Goal: Task Accomplishment & Management: Use online tool/utility

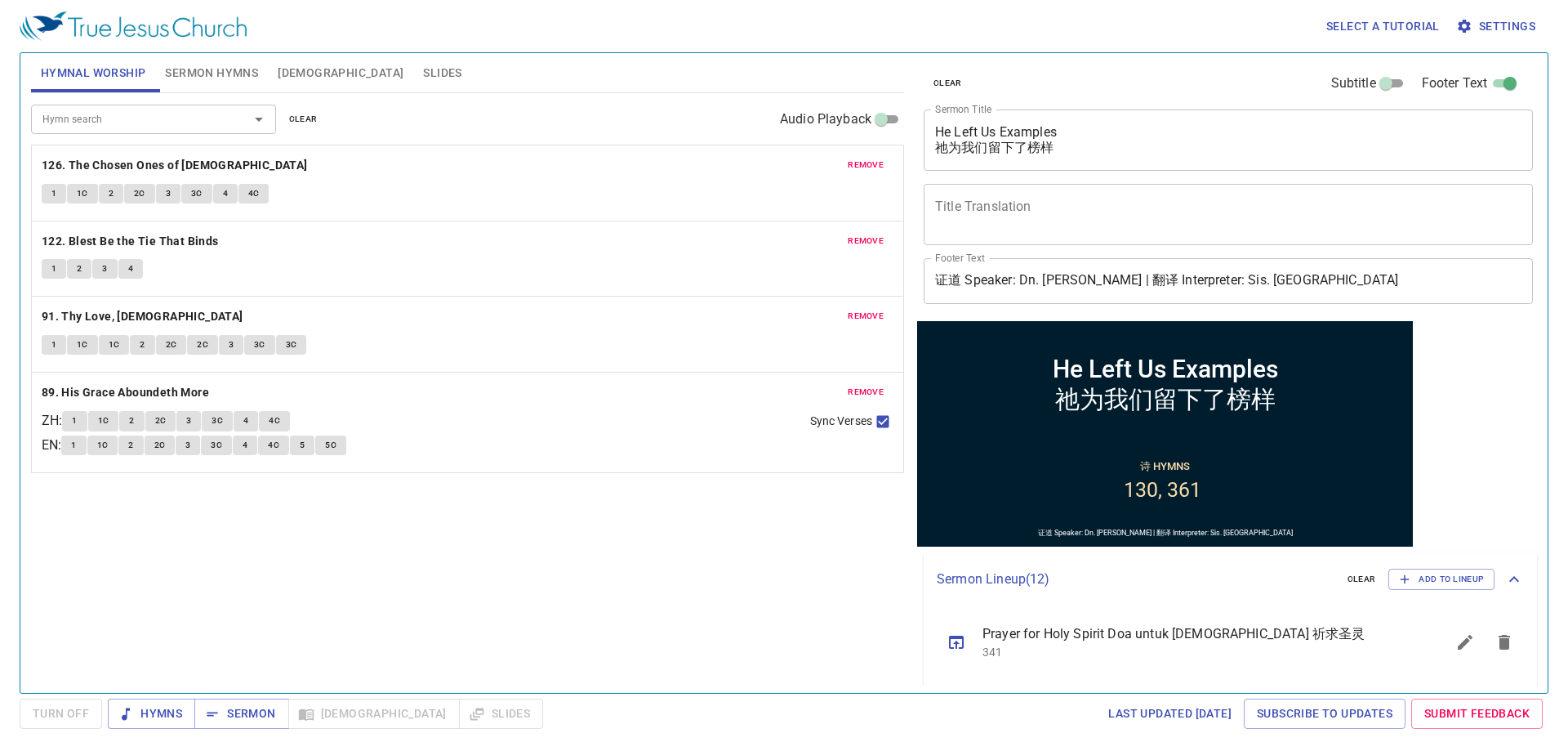
click at [414, 75] on button "Slides" at bounding box center [443, 72] width 58 height 39
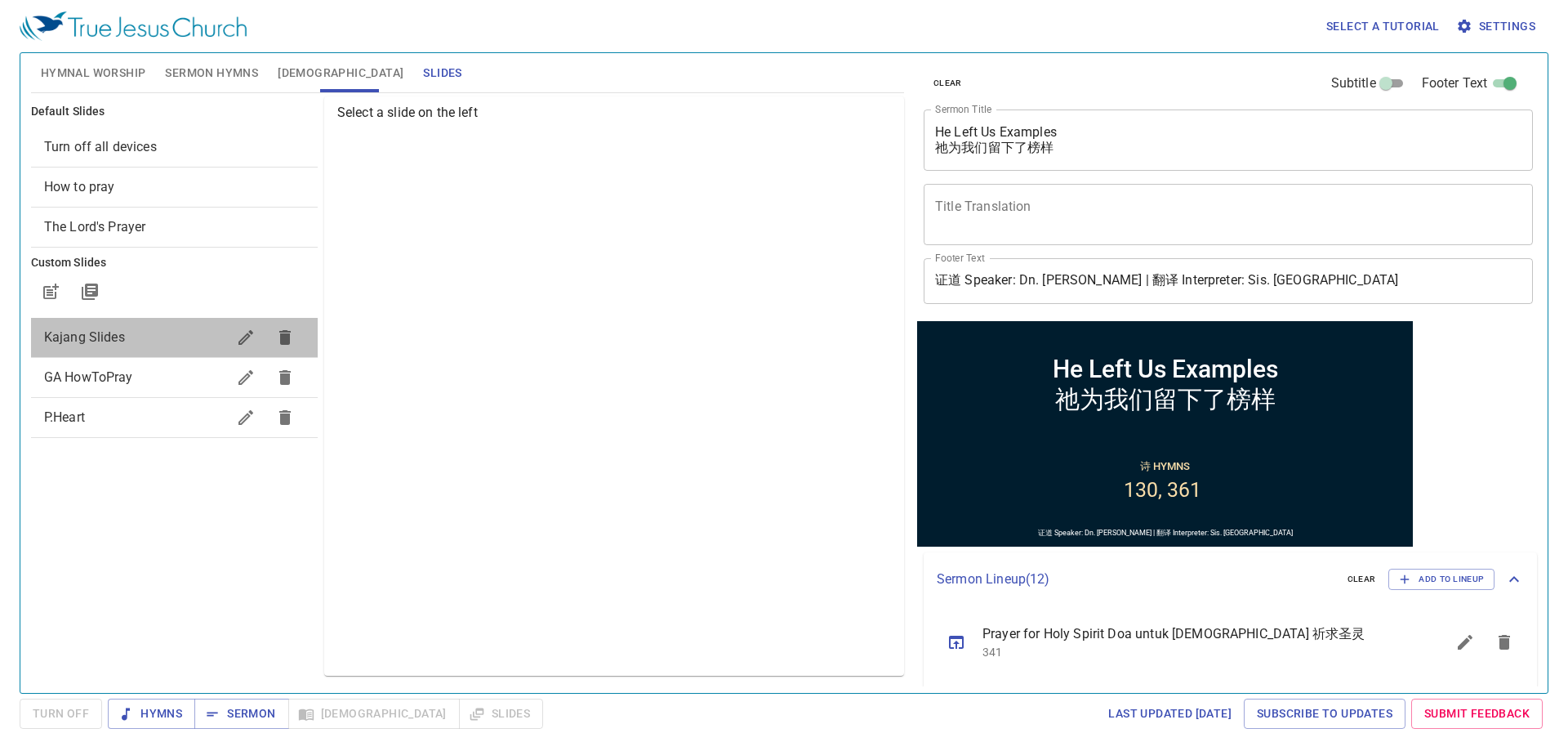
click at [179, 344] on span "Kajang Slides" at bounding box center [135, 338] width 182 height 20
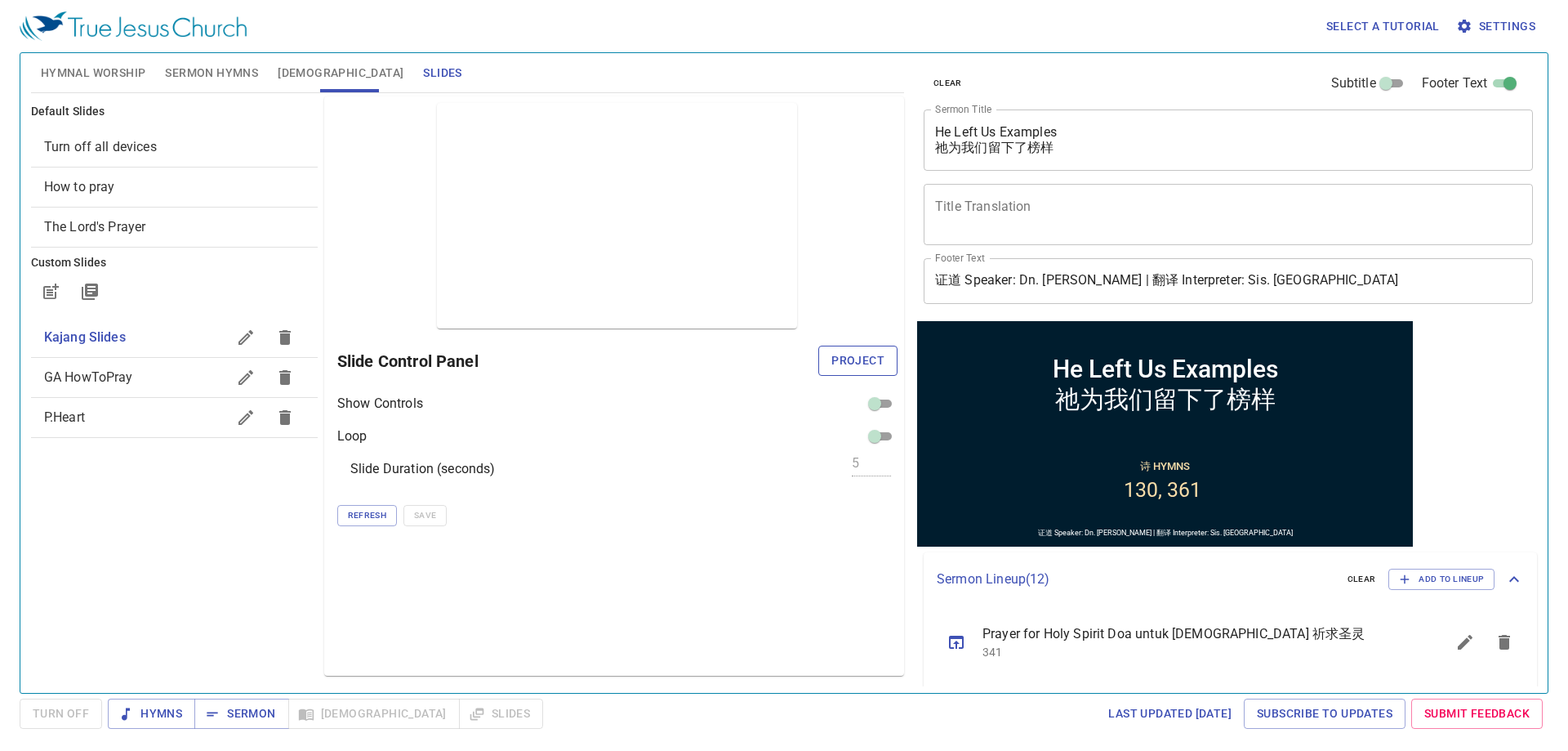
click at [848, 369] on span "Project" at bounding box center [858, 361] width 53 height 20
click at [194, 652] on div "Default Slides Turn off all devices How to pray The Lord's Prayer Custom Slides…" at bounding box center [174, 386] width 293 height 586
click at [1088, 133] on textarea "He Left Us Examples 祂为我们留下了榜样" at bounding box center [1229, 139] width 587 height 31
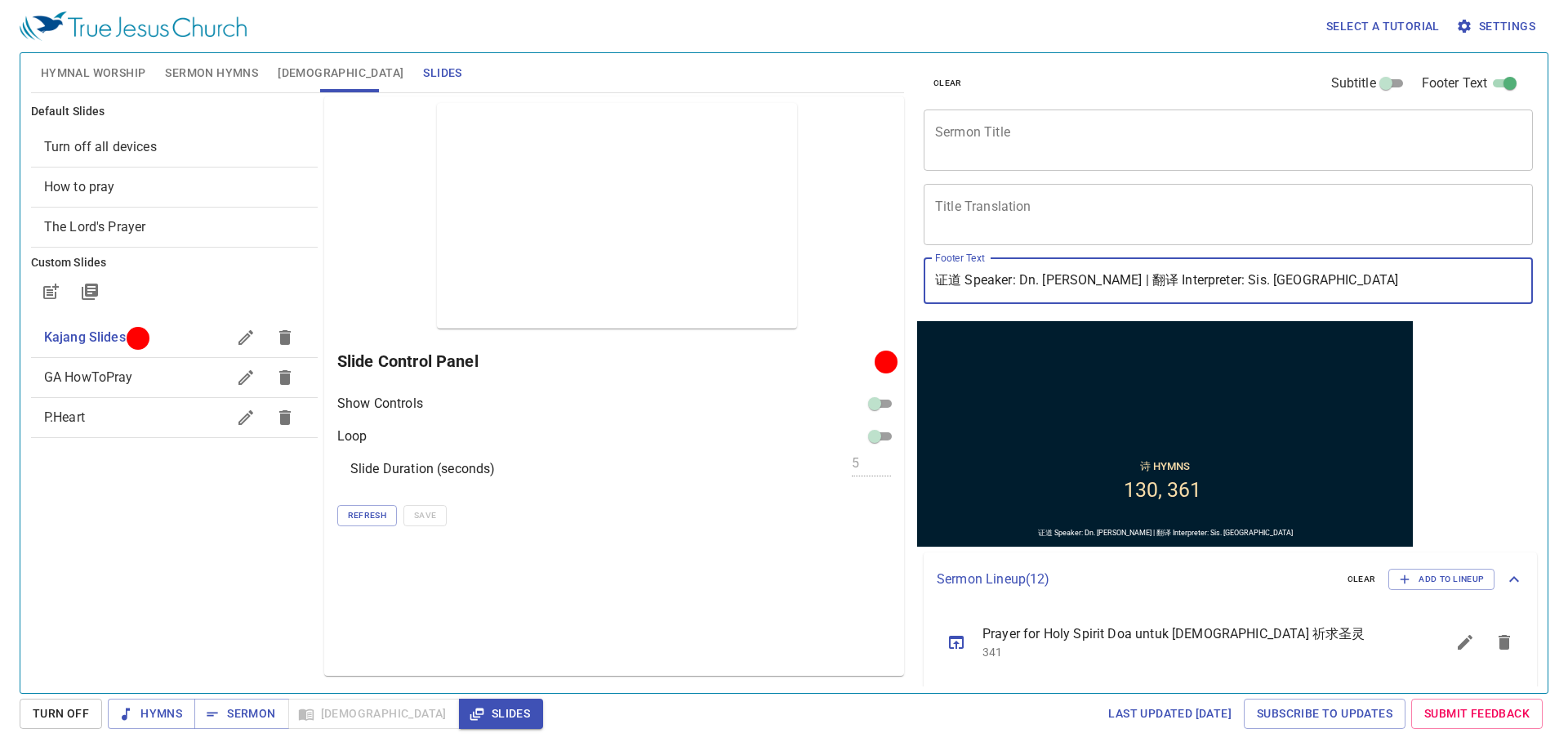
drag, startPoint x: 1046, startPoint y: 281, endPoint x: 1123, endPoint y: 279, distance: 77.0
click at [1123, 279] on input "证道 Speaker: Dn. Timothy Kwek | 翻译 Interpreter: Sis. Yinhuey" at bounding box center [1228, 281] width 610 height 46
type input "证道 Speaker: Dn. [PERSON_NAME] | 翻译 Interpreter: Bro. [PERSON_NAME]"
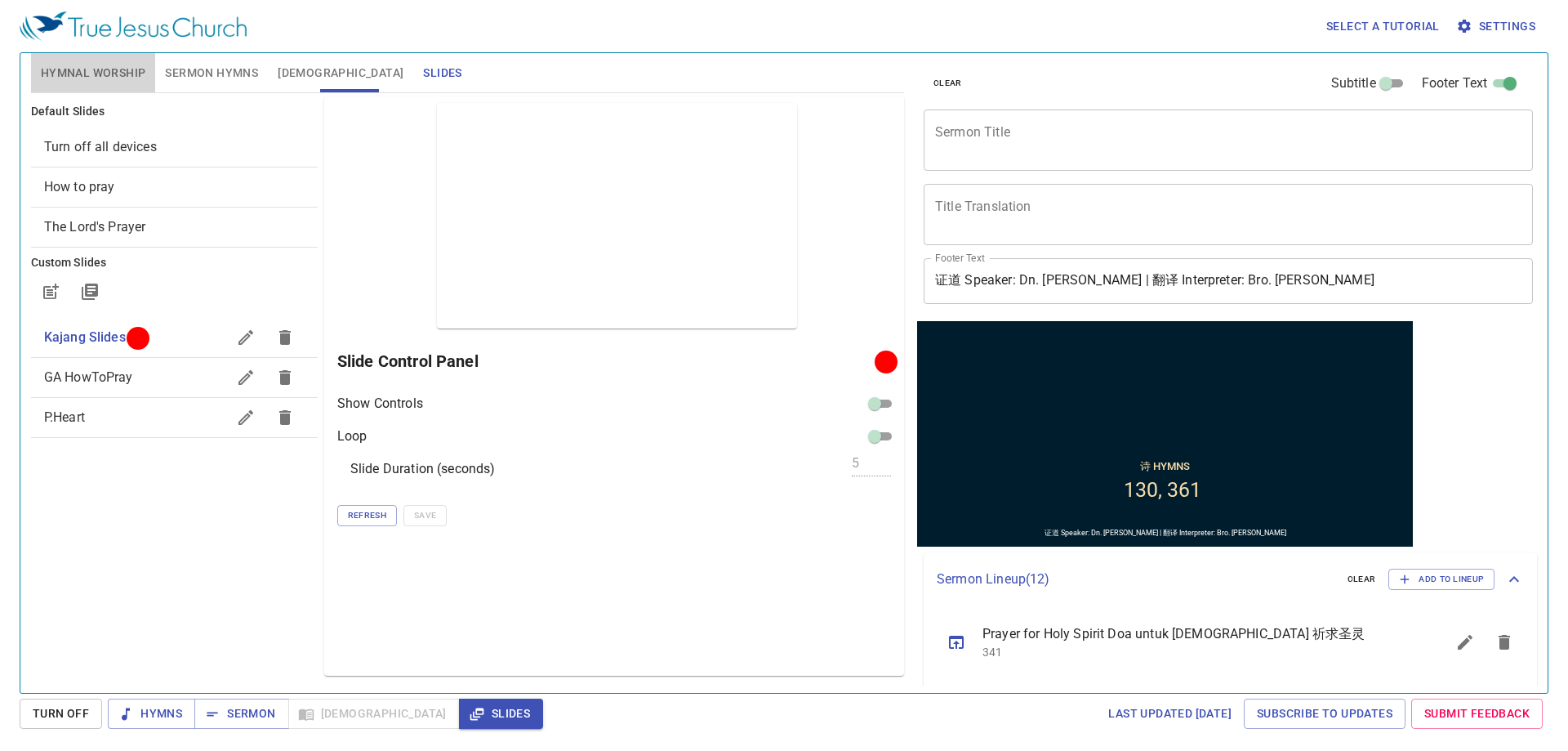
click at [139, 79] on span "Hymnal Worship" at bounding box center [94, 73] width 106 height 20
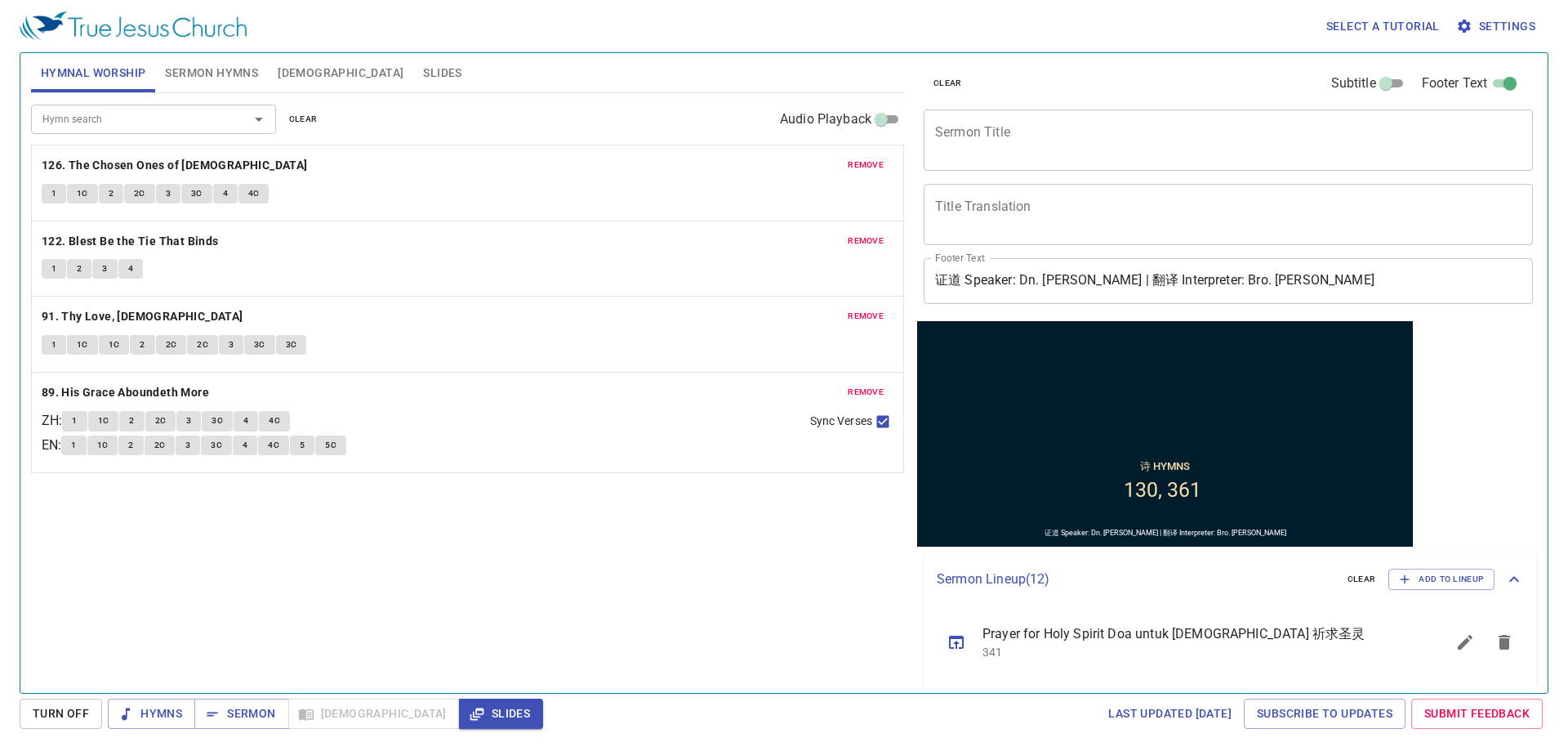
click at [856, 157] on button "remove" at bounding box center [866, 165] width 56 height 20
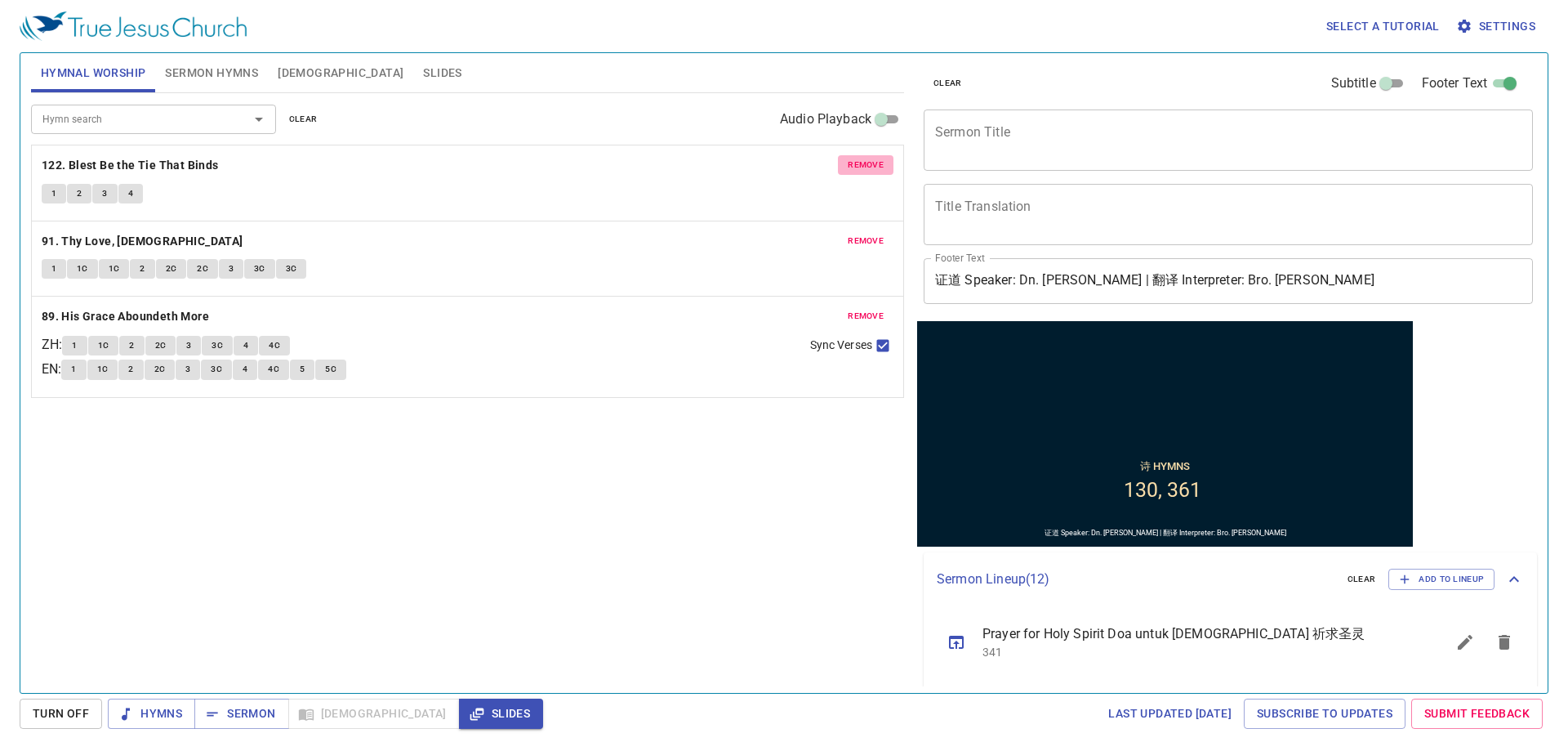
click at [856, 157] on button "remove" at bounding box center [866, 165] width 56 height 20
click at [856, 231] on button "remove" at bounding box center [866, 242] width 56 height 20
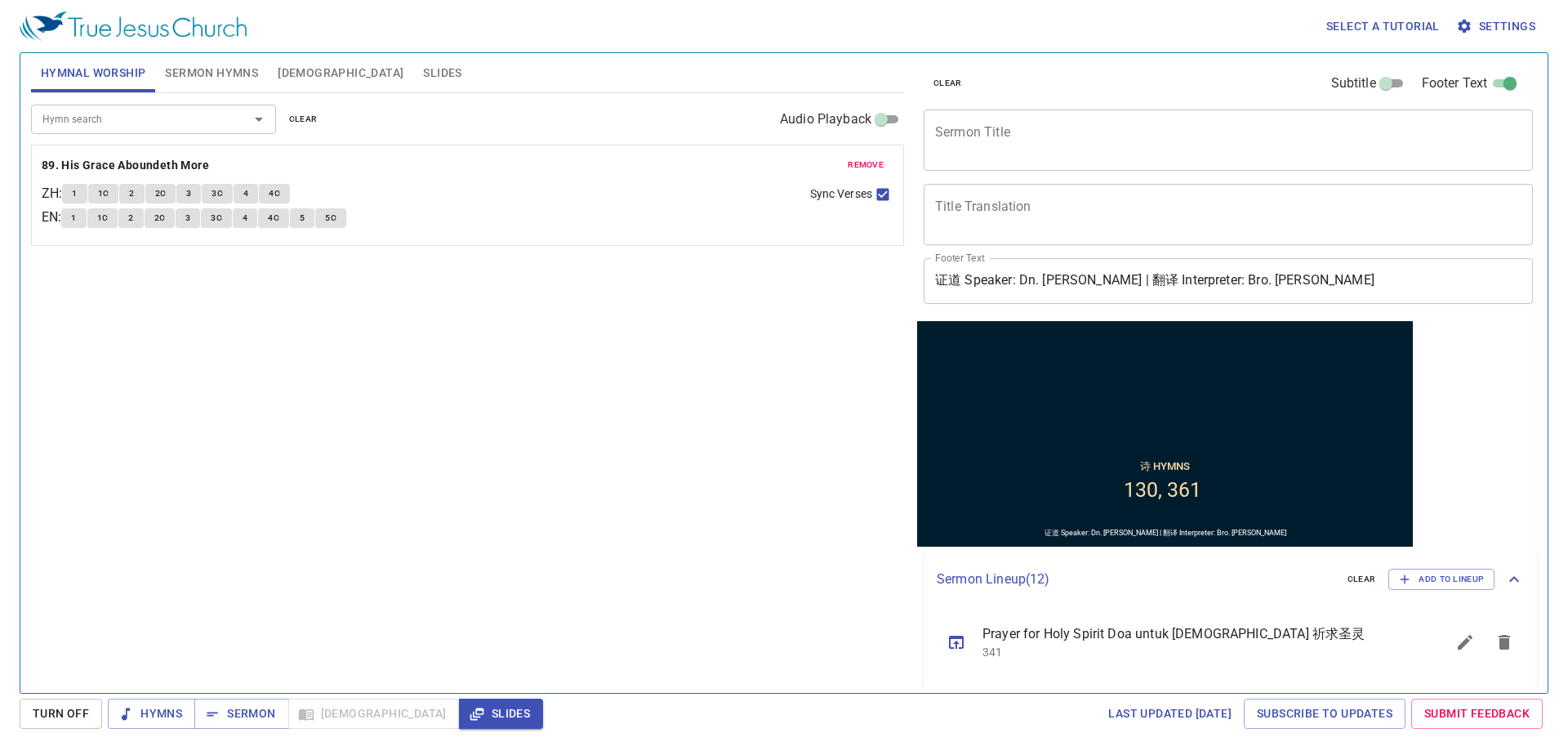
click at [856, 157] on button "remove" at bounding box center [866, 165] width 56 height 20
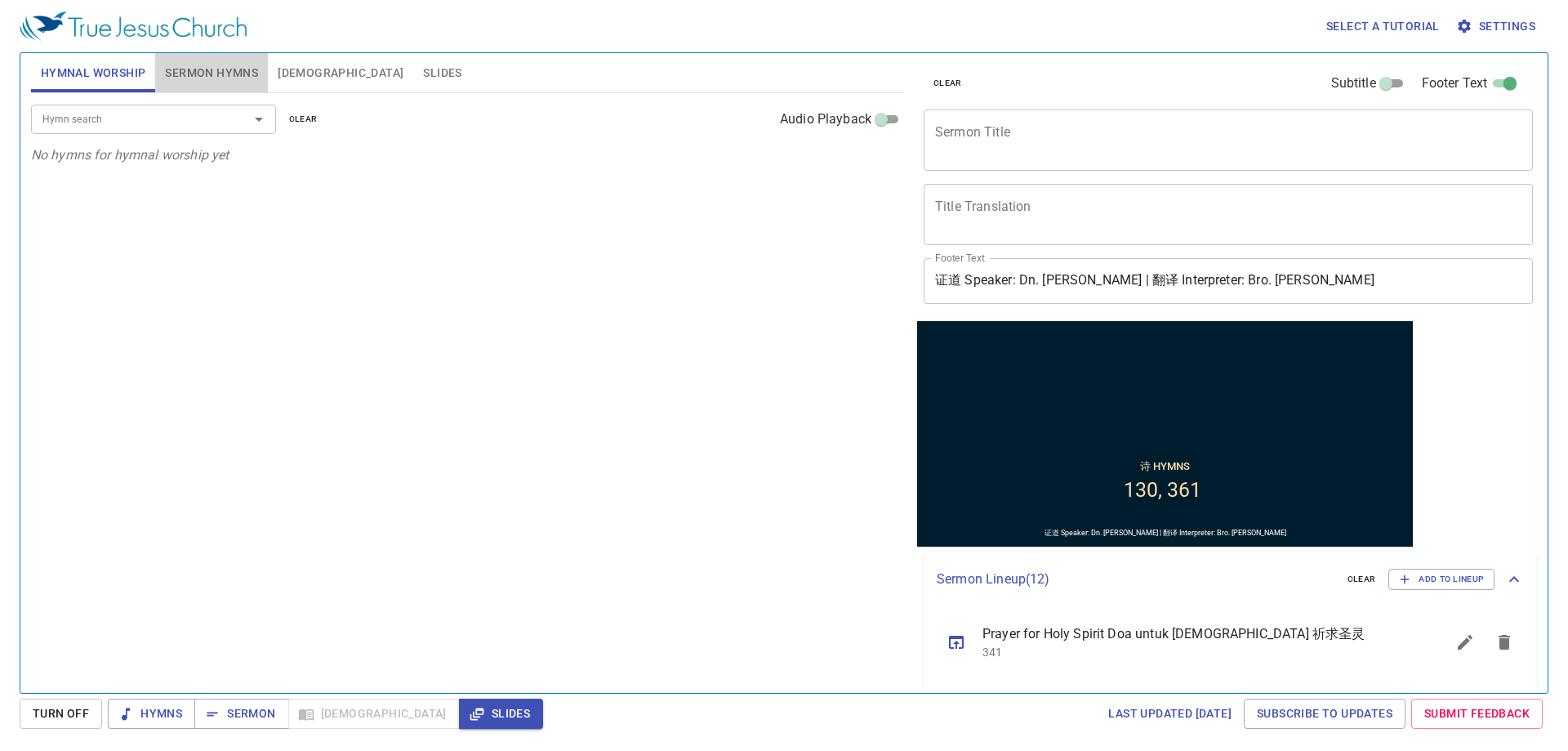
click at [239, 64] on span "Sermon Hymns" at bounding box center [211, 73] width 93 height 20
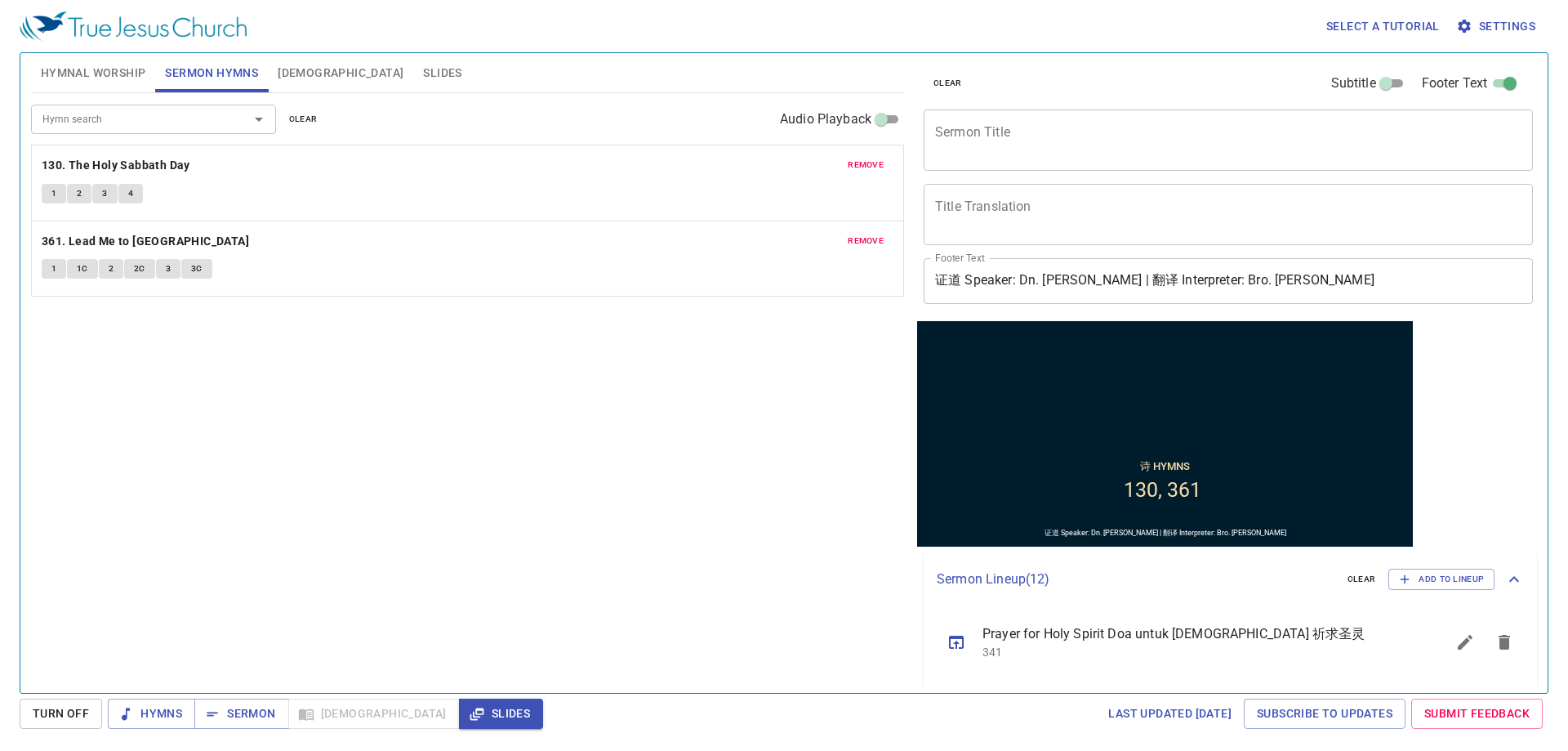
click at [869, 159] on span "remove" at bounding box center [866, 165] width 36 height 15
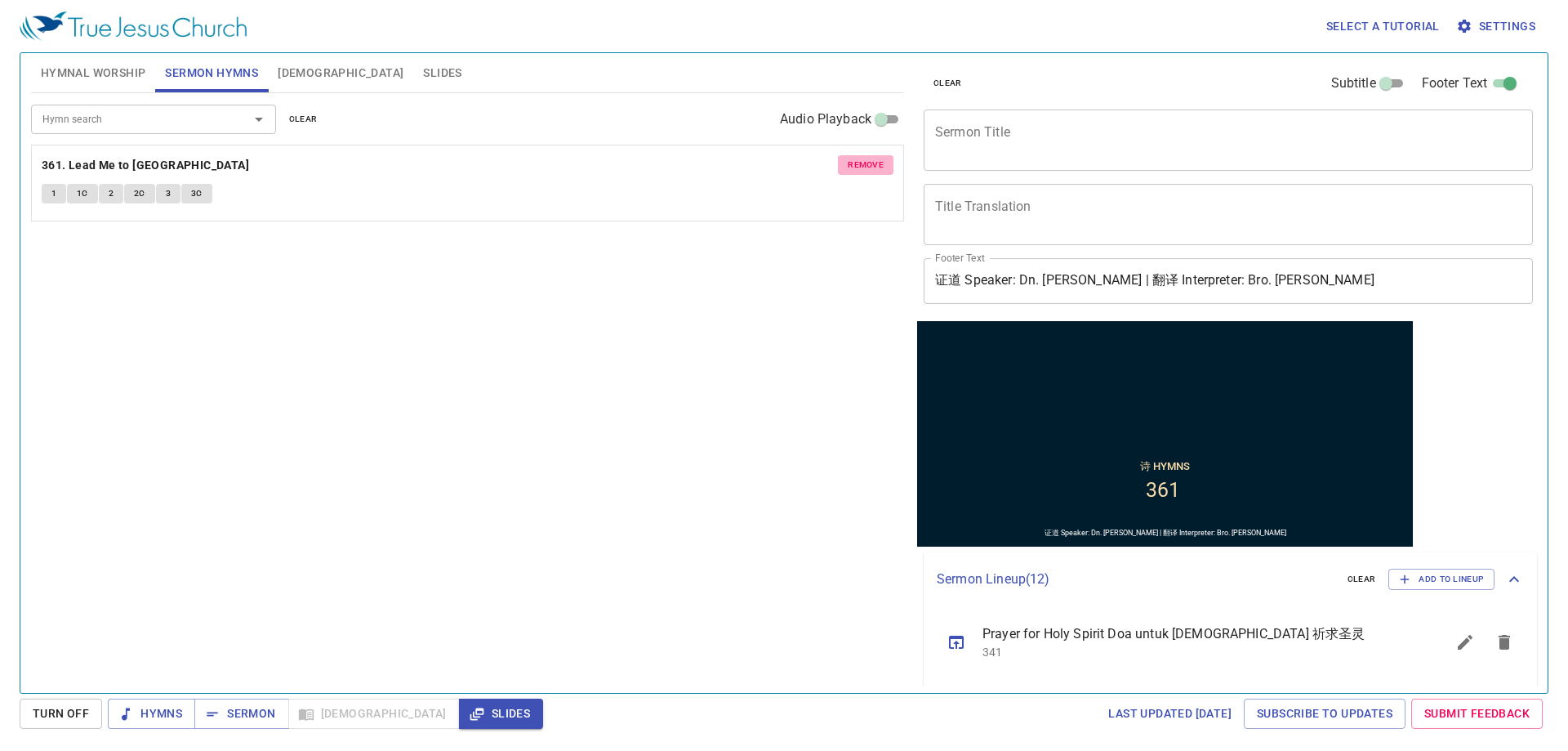
click at [869, 159] on span "remove" at bounding box center [866, 165] width 36 height 15
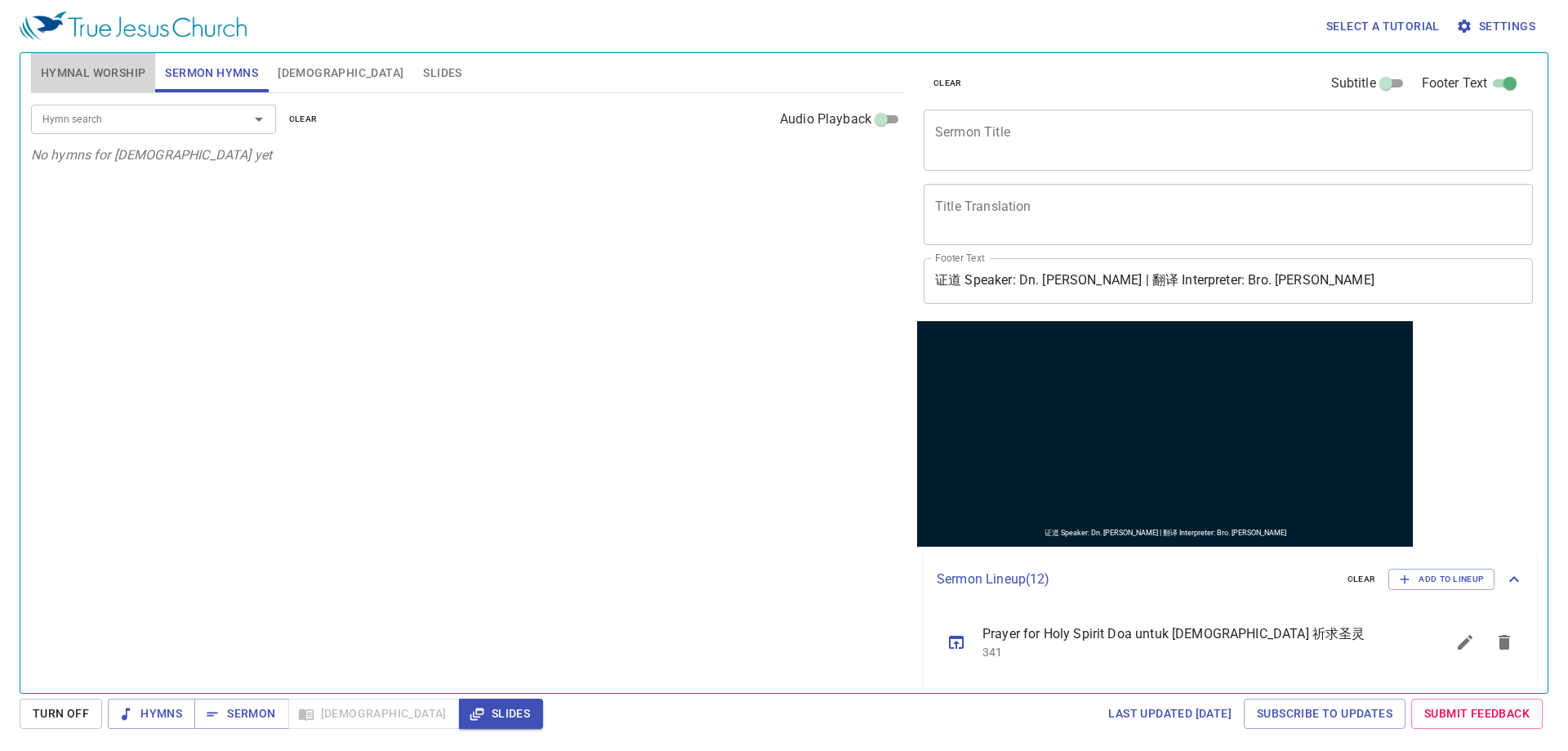
click at [108, 59] on button "Hymnal Worship" at bounding box center [93, 72] width 125 height 39
click at [384, 228] on div "Hymn search Hymn search clear Audio Playback No hymns for hymnal worship yet" at bounding box center [467, 386] width 873 height 586
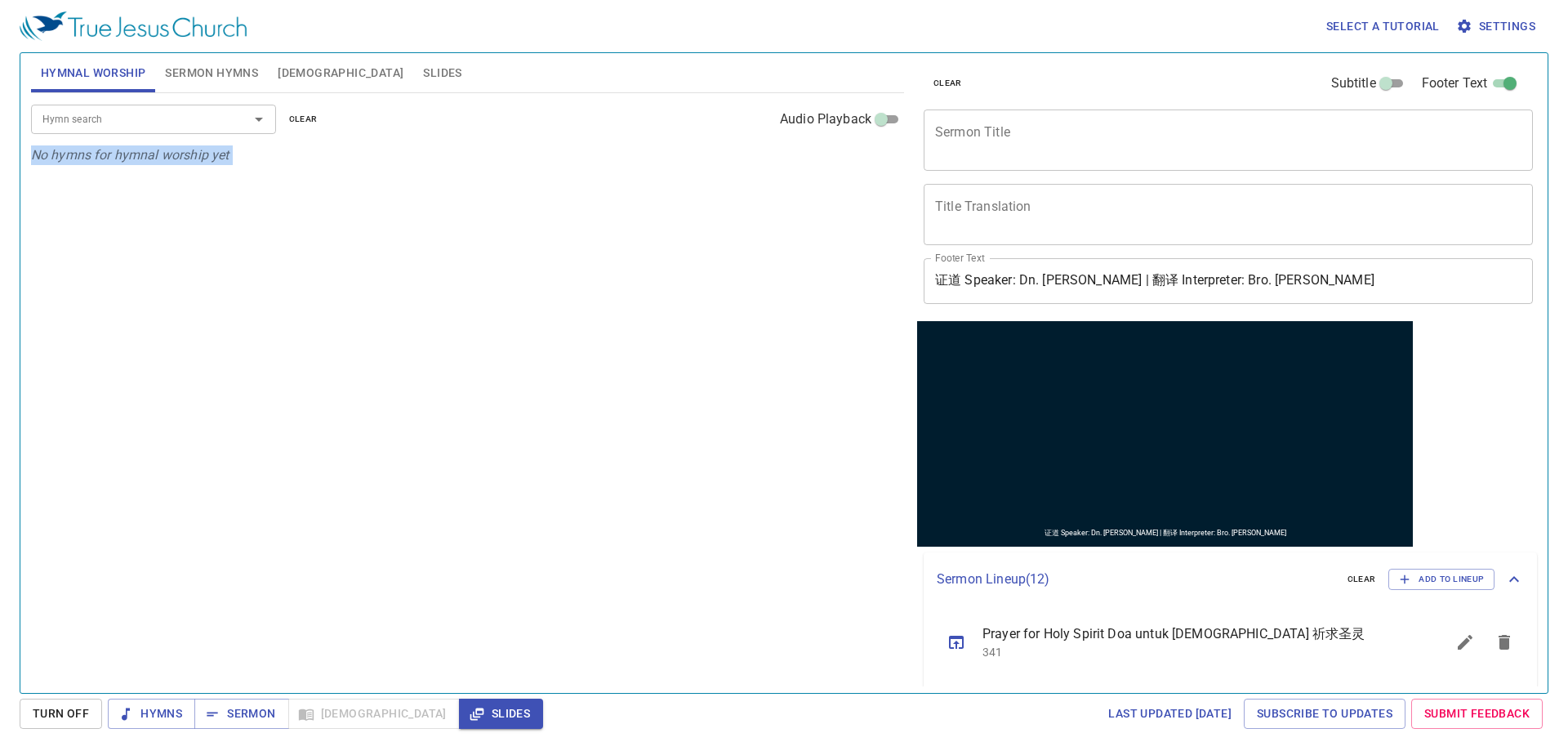
click at [384, 228] on div "Hymn search Hymn search clear Audio Playback No hymns for hymnal worship yet" at bounding box center [467, 386] width 873 height 586
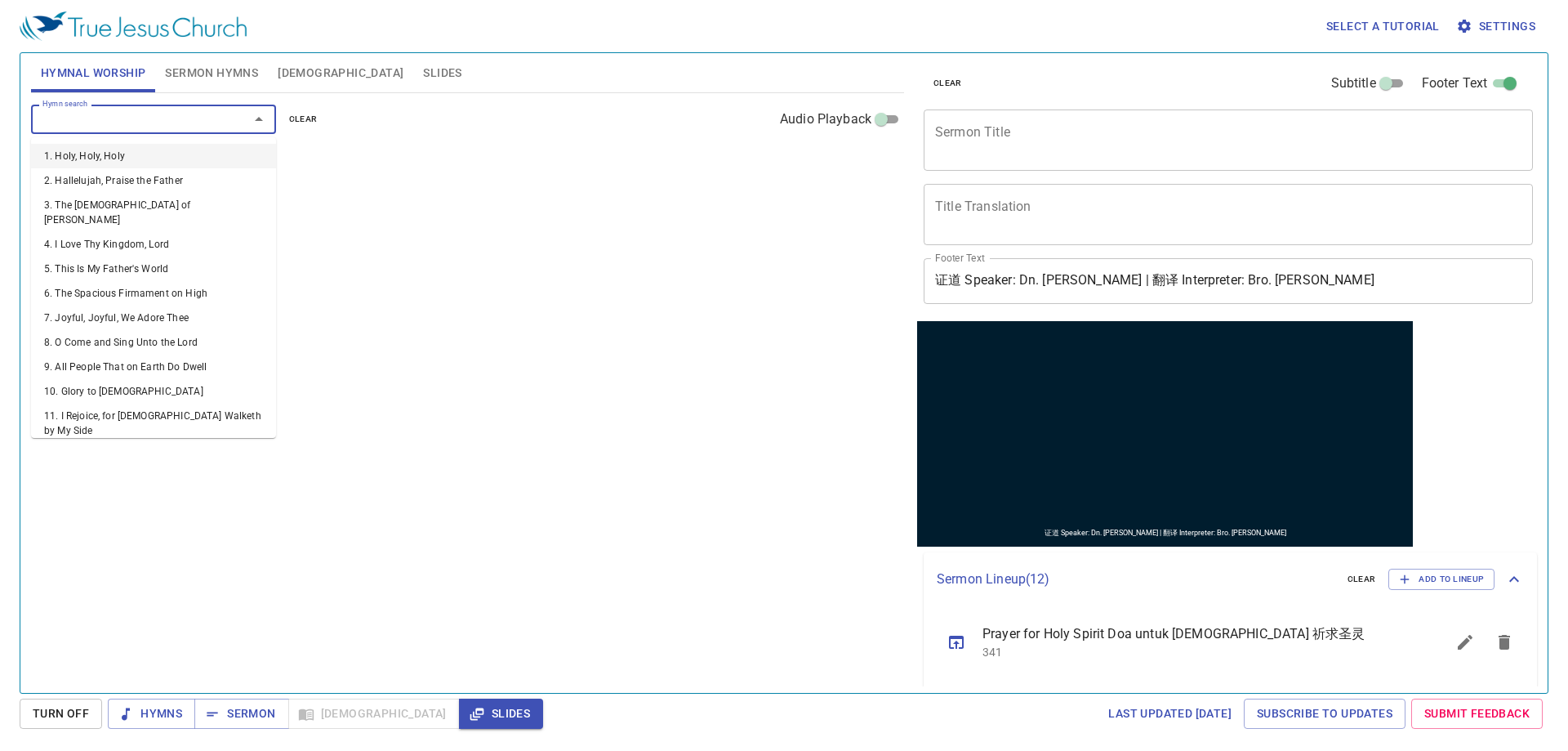
click at [170, 118] on input "Hymn search" at bounding box center [128, 118] width 187 height 19
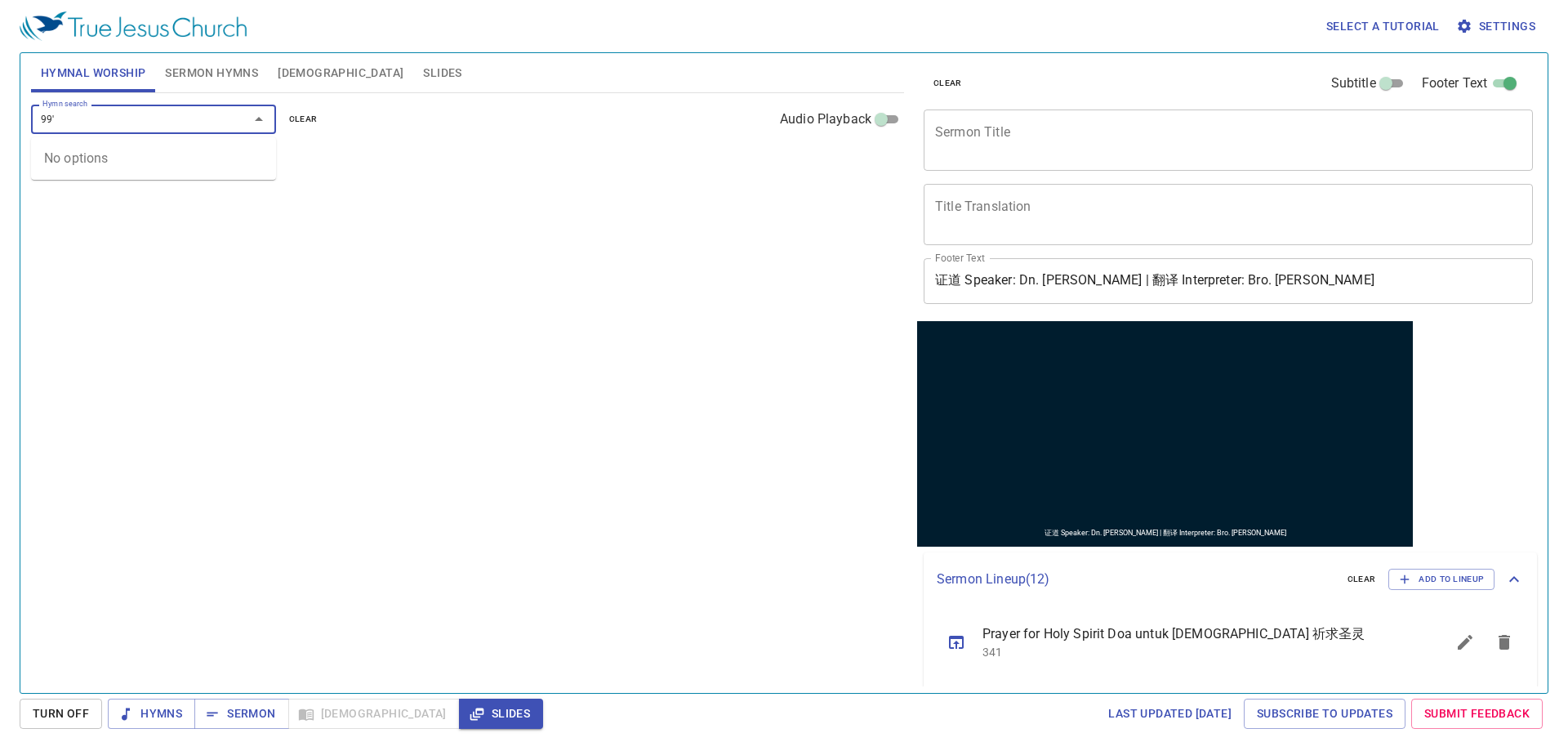
type input "99"
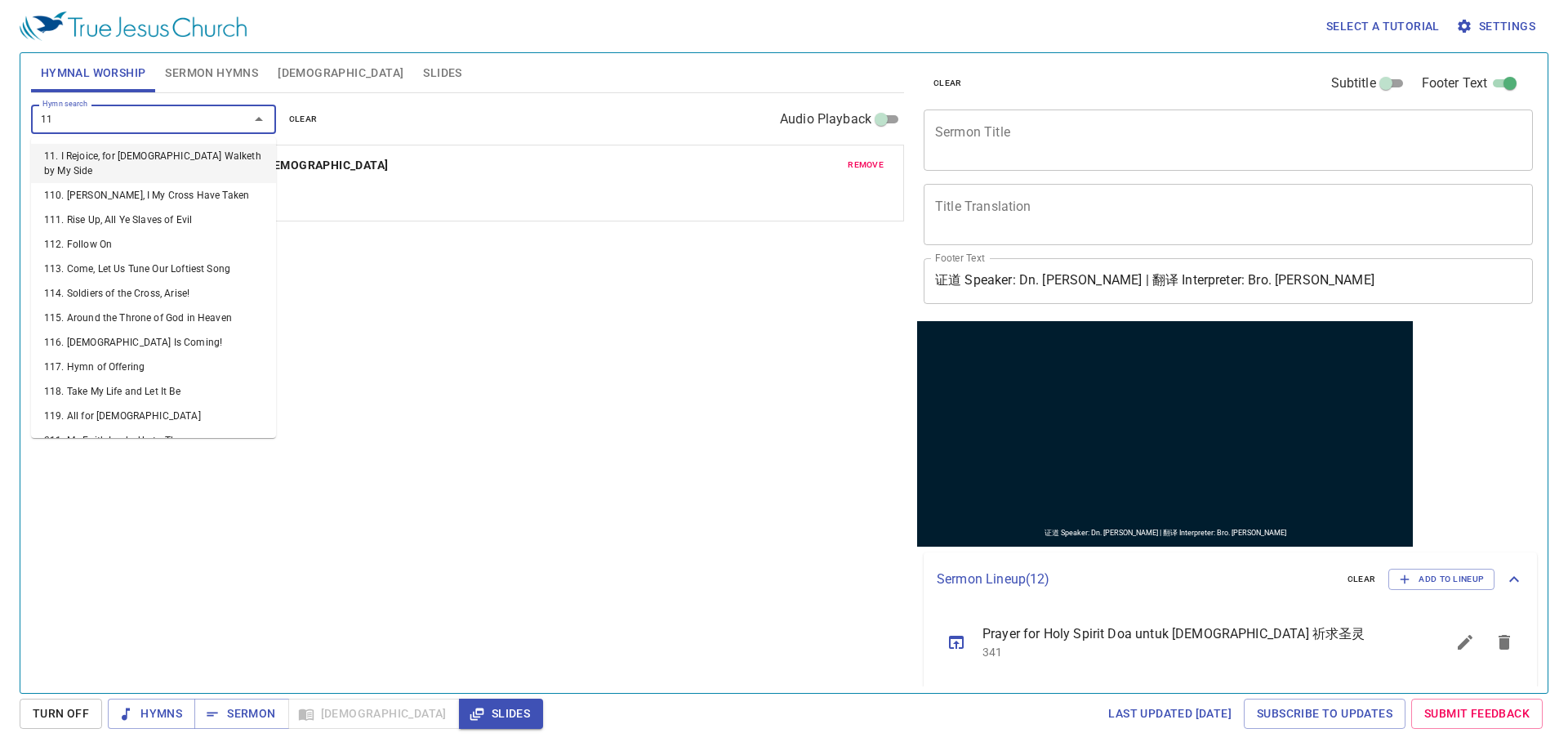
type input "116"
type input "168"
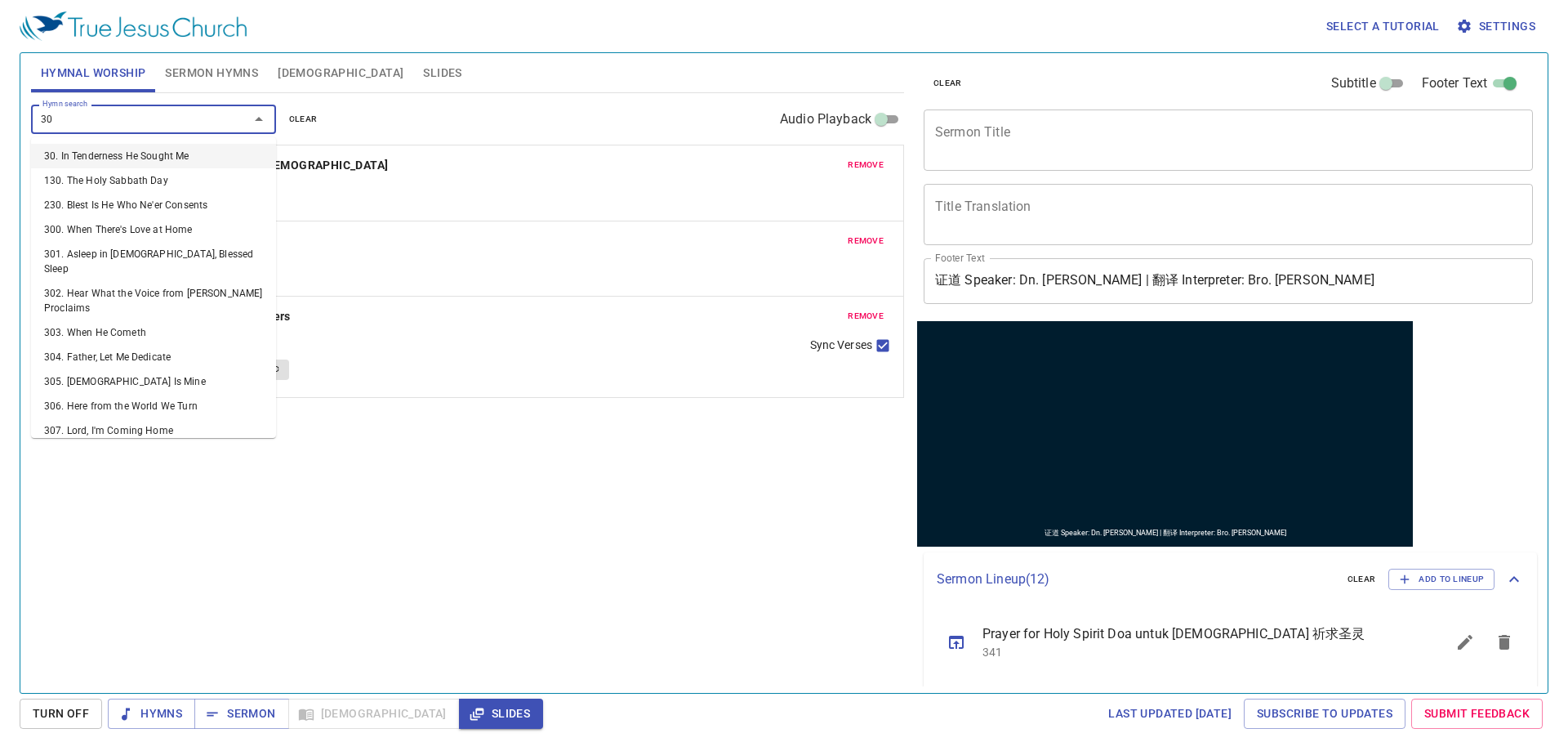
type input "307"
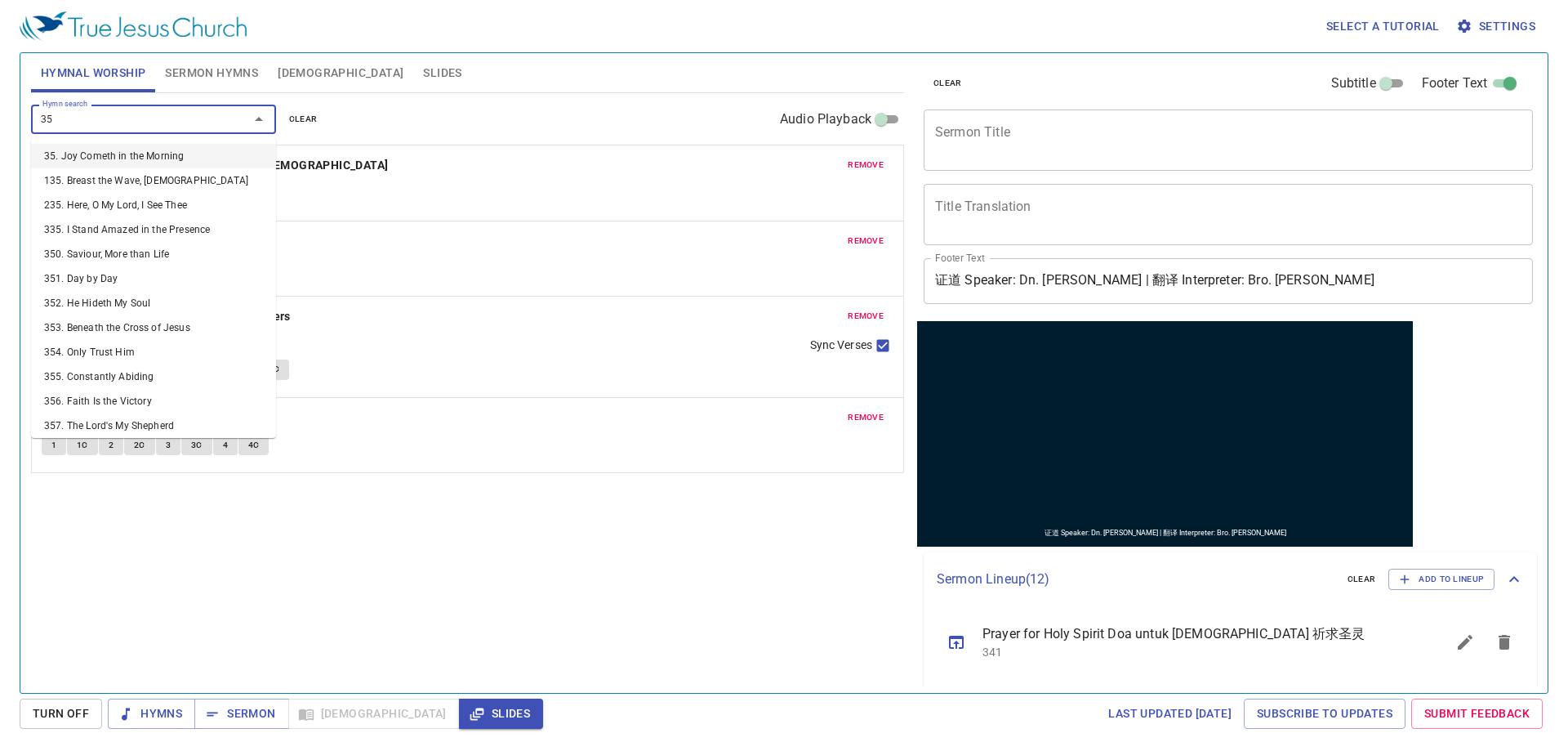
type input "354"
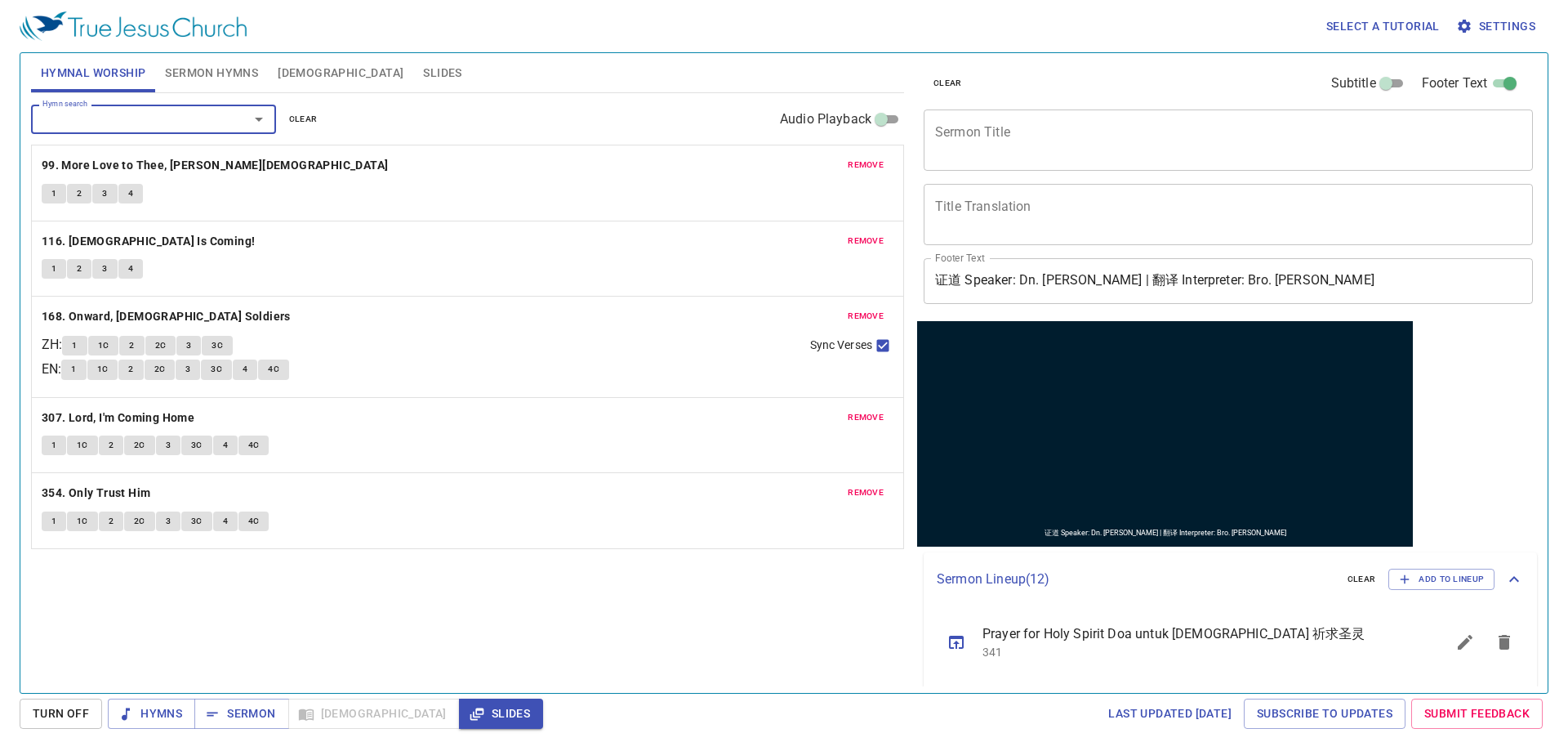
click at [380, 562] on div "Hymn search Hymn search clear Audio Playback remove 99. More Love to Thee, O Ch…" at bounding box center [467, 386] width 873 height 586
click at [182, 83] on button "Sermon Hymns" at bounding box center [211, 72] width 113 height 39
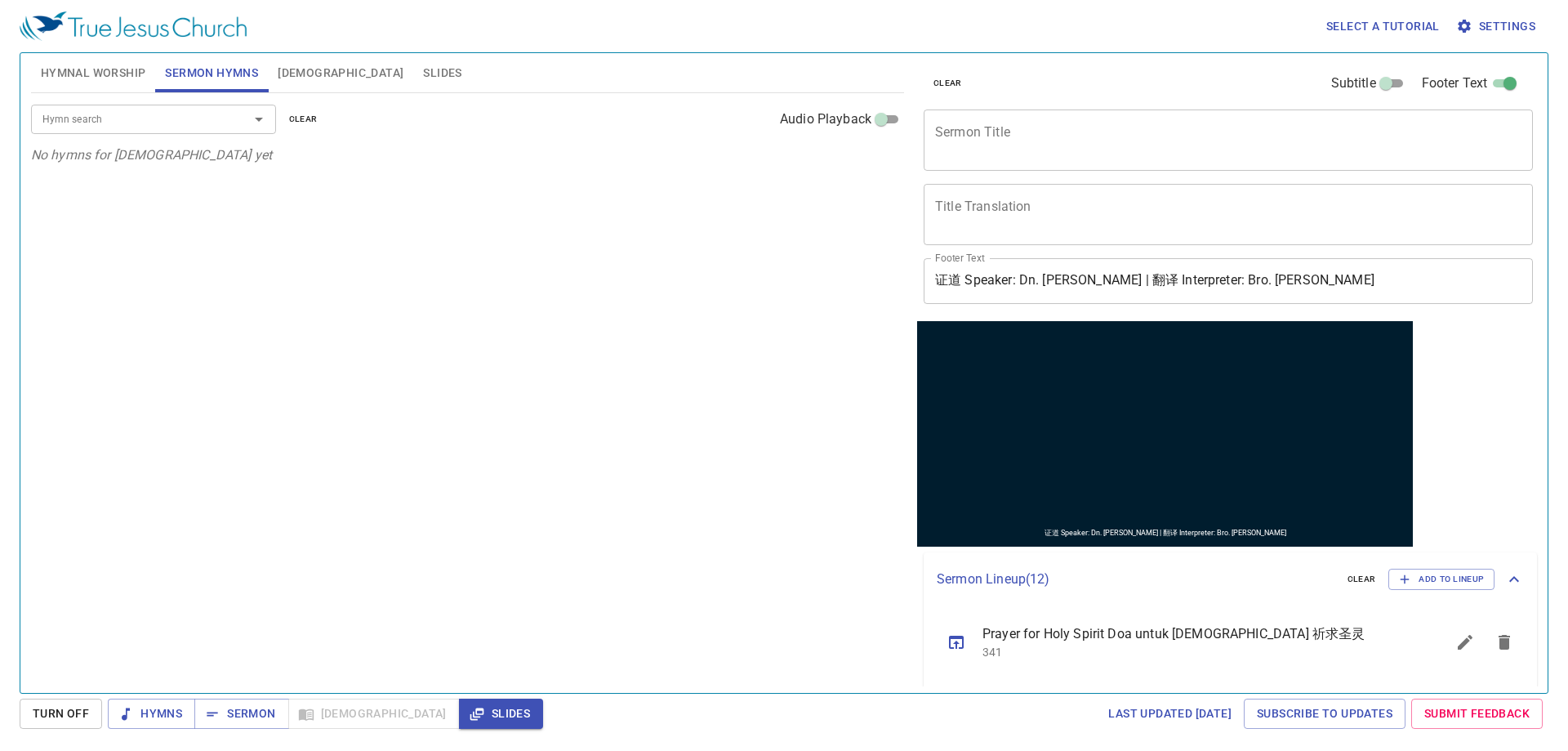
click at [182, 83] on button "Sermon Hymns" at bounding box center [211, 72] width 113 height 39
click at [142, 149] on icon "No hymns for sermon yet" at bounding box center [151, 154] width 241 height 15
click at [156, 123] on input "Hymn search" at bounding box center [128, 118] width 187 height 19
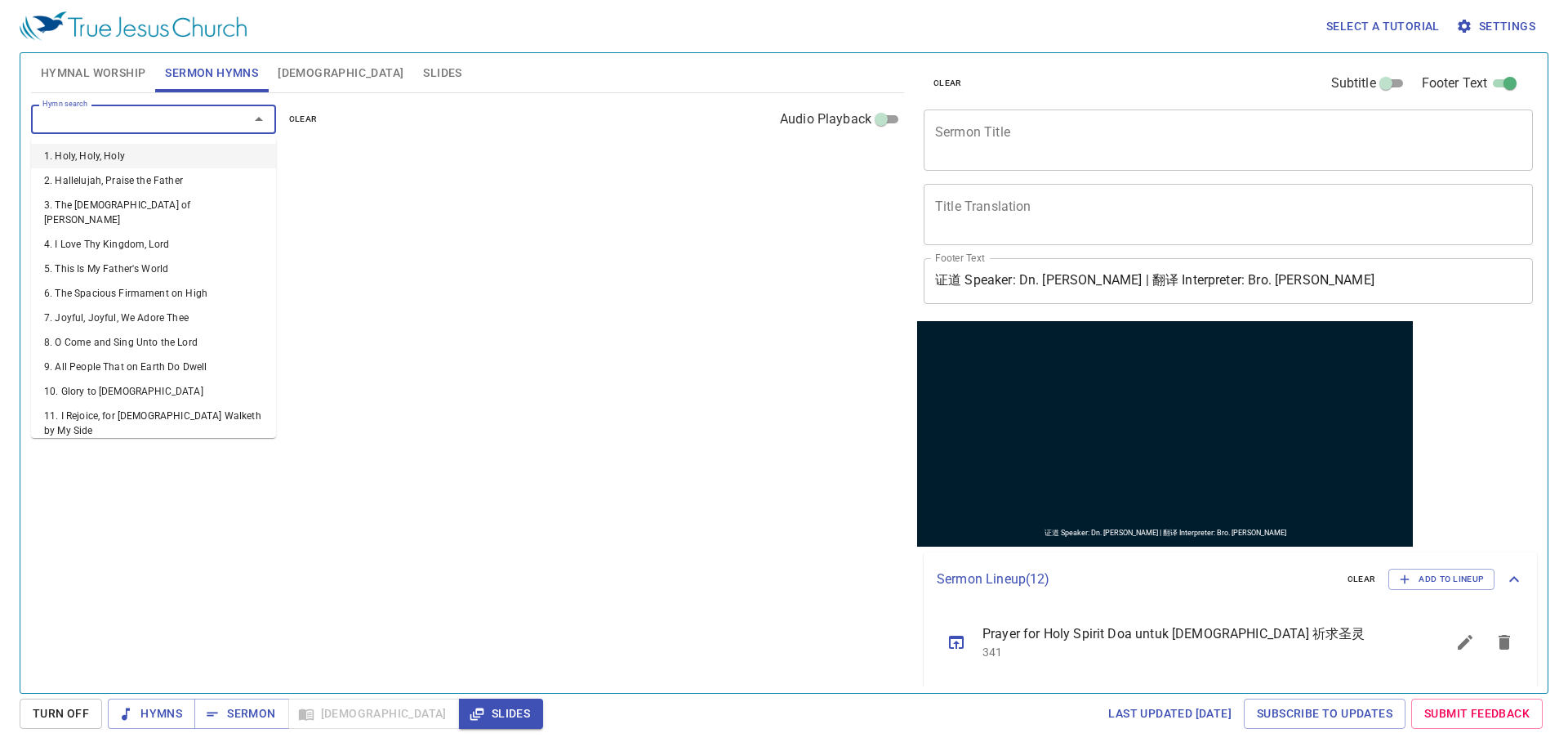
click at [124, 118] on input "Hymn search" at bounding box center [128, 118] width 187 height 19
type input "373"
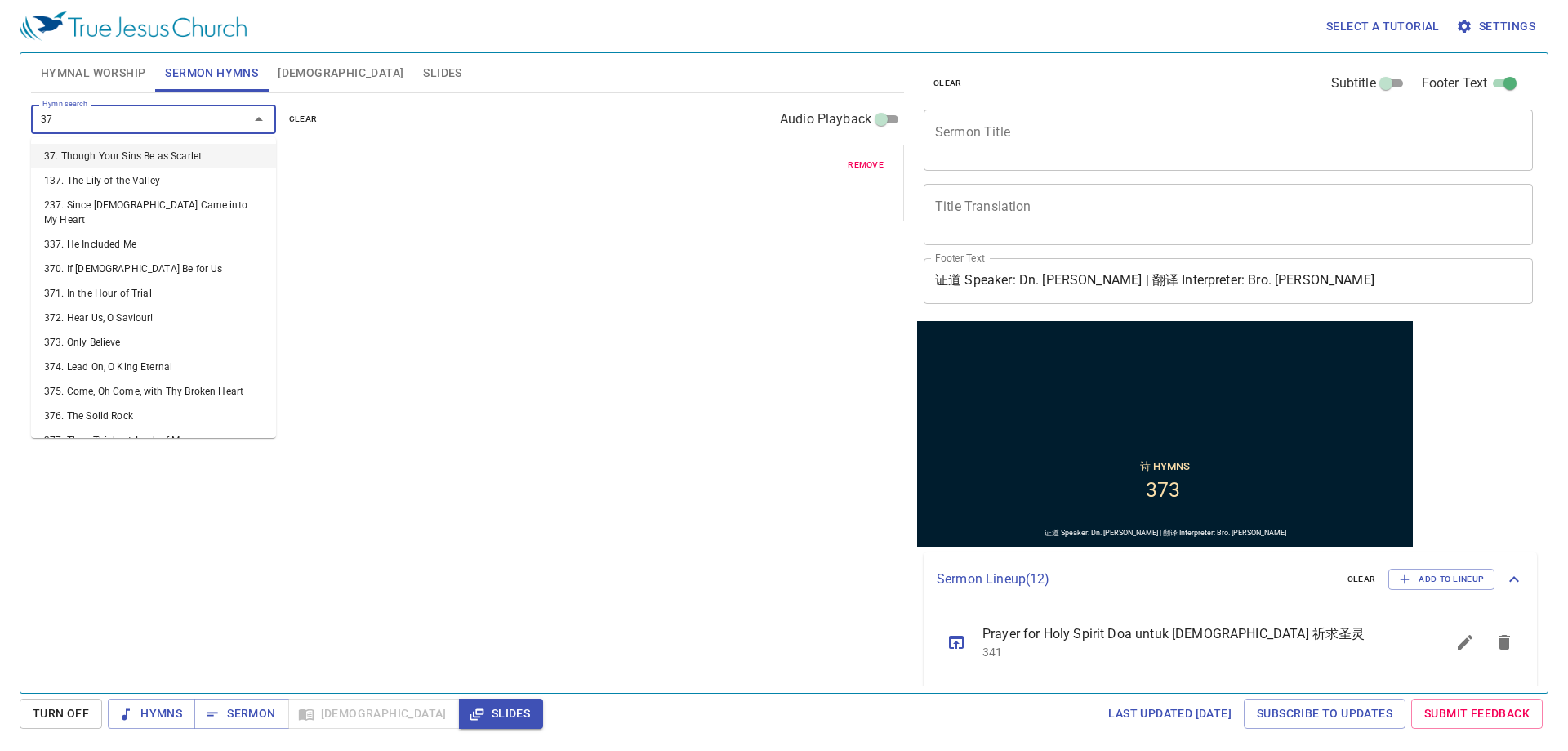
type input "378"
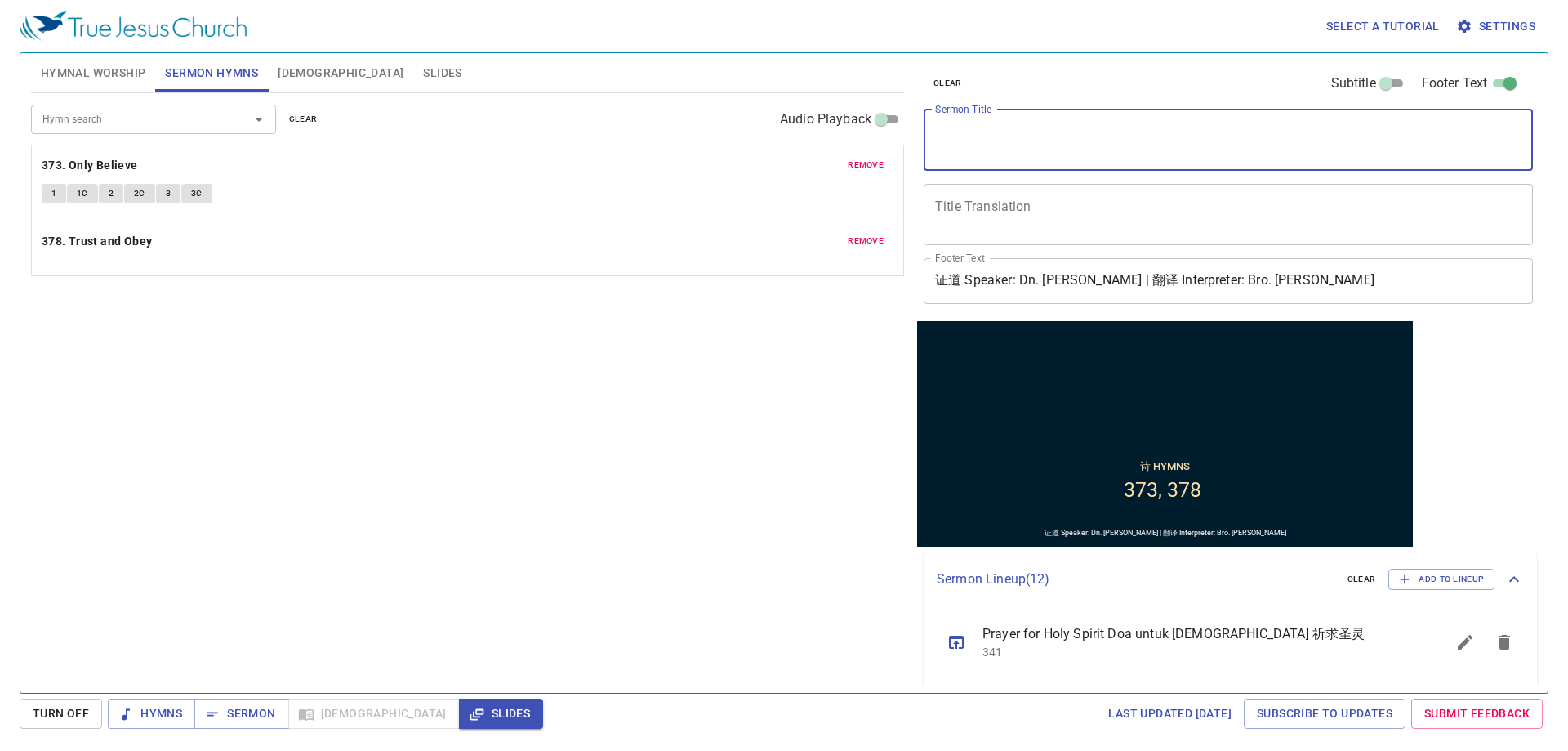
click at [1071, 152] on textarea "Sermon Title" at bounding box center [1229, 139] width 587 height 31
type textarea "xin"
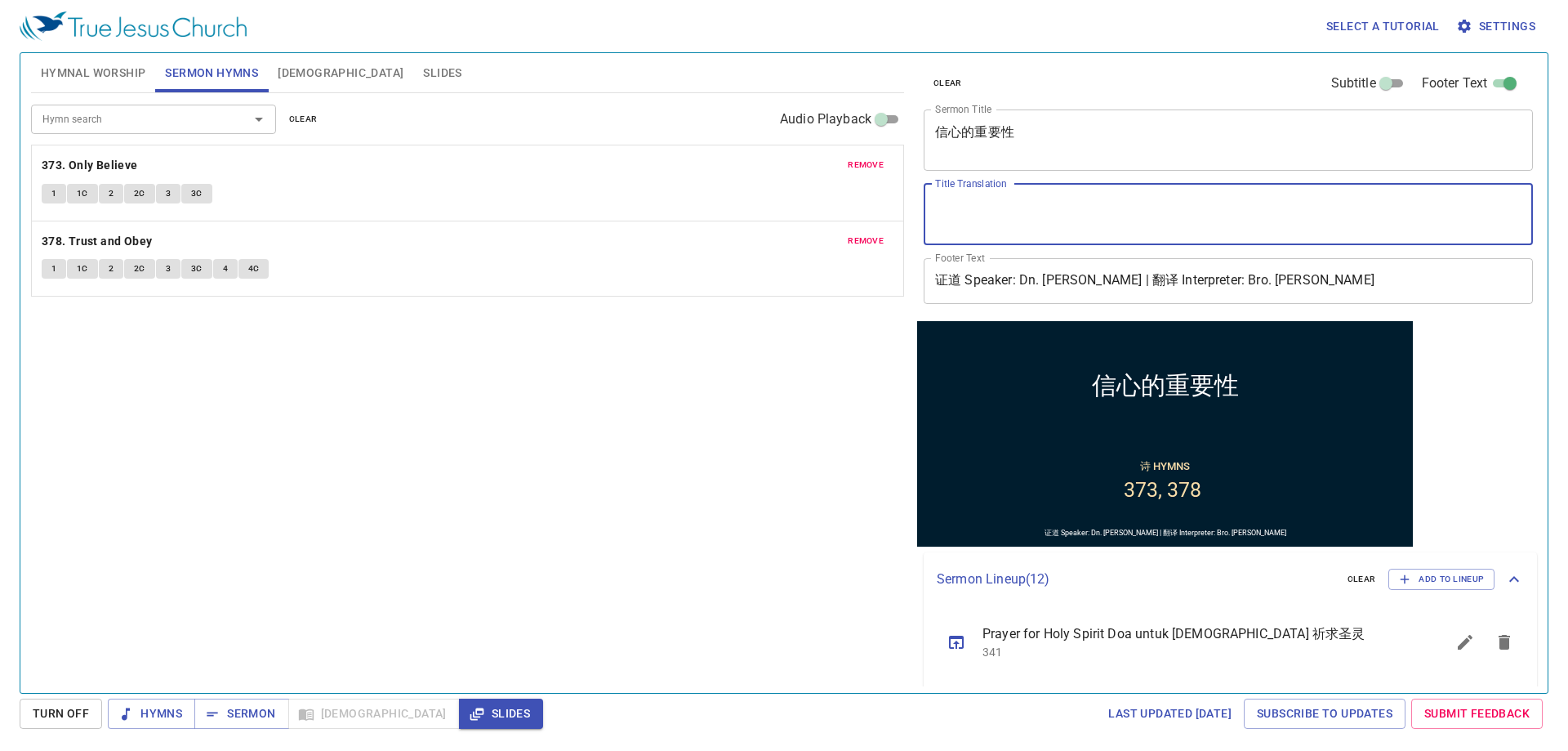
drag, startPoint x: 0, startPoint y: 0, endPoint x: 1094, endPoint y: 217, distance: 1115.3
click at [1094, 217] on textarea "Title Translation" at bounding box center [1229, 214] width 587 height 31
click at [1087, 165] on div "信心的重要性 x Sermon Title" at bounding box center [1228, 139] width 610 height 61
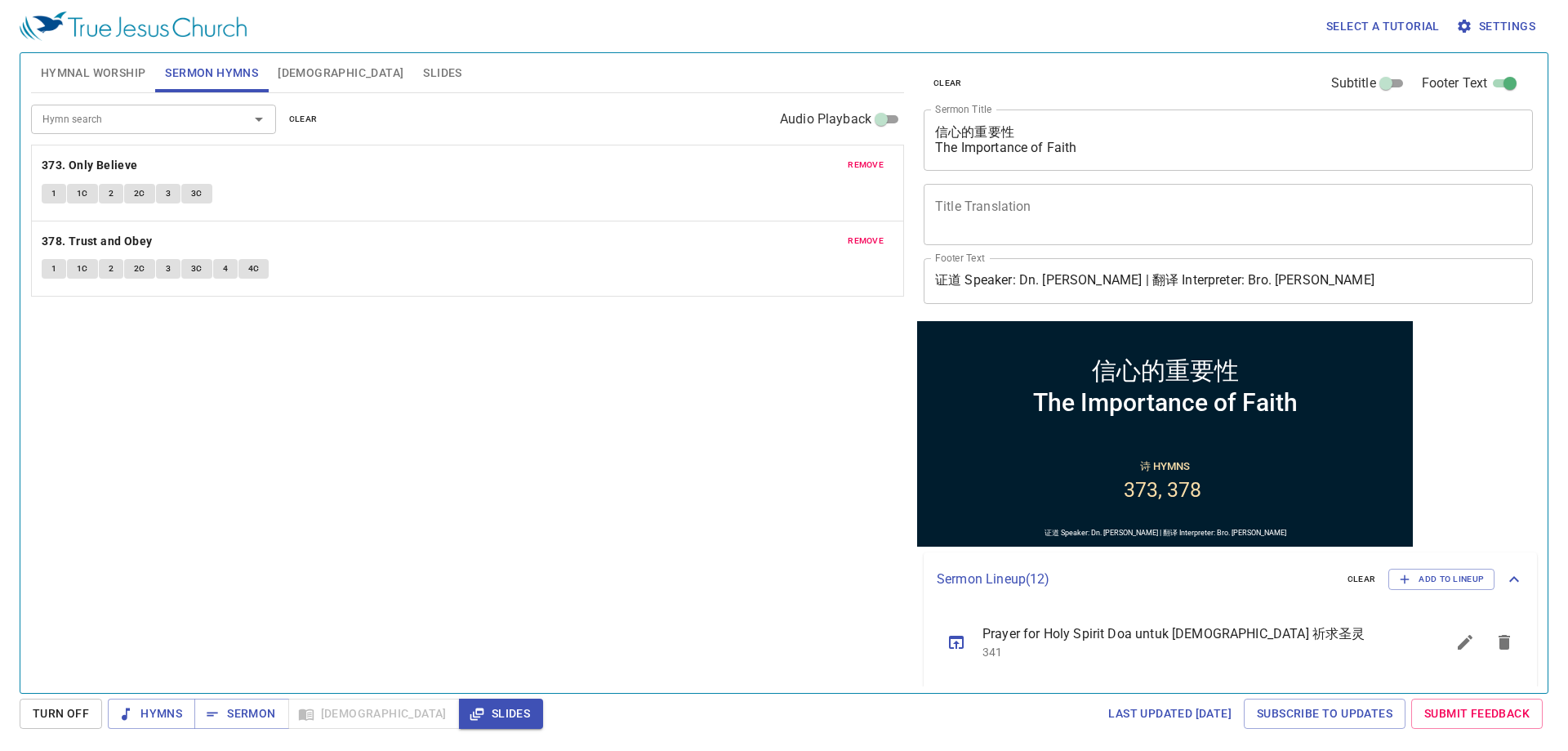
click at [976, 117] on div "信心的重要性 The Importance of Faith x Sermon Title" at bounding box center [1228, 139] width 610 height 61
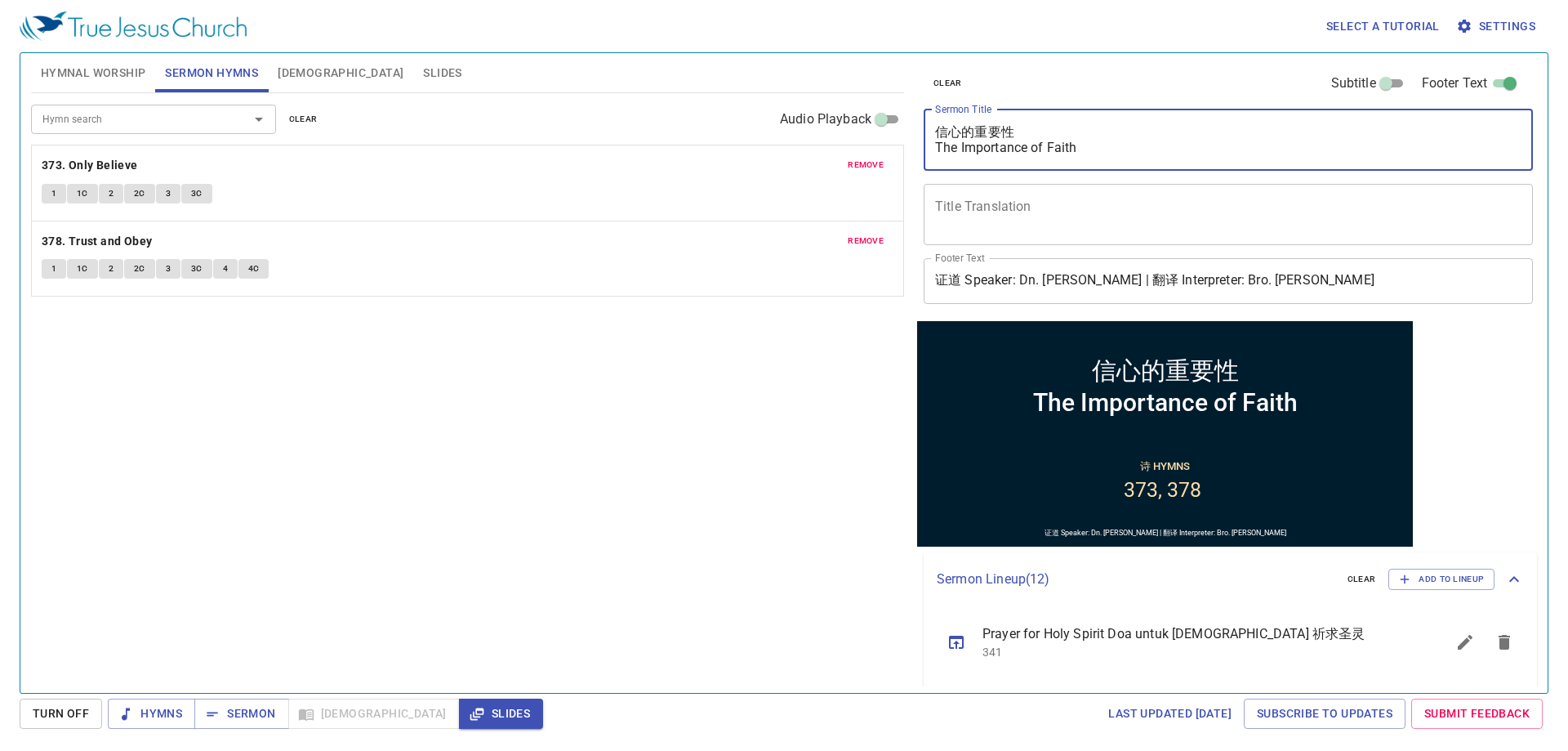
click at [976, 117] on div "信心的重要性 The Importance of Faith x Sermon Title" at bounding box center [1228, 139] width 610 height 61
click at [970, 123] on div "信心的重要性 The Importance of Faith x Sermon Title" at bounding box center [1228, 139] width 610 height 61
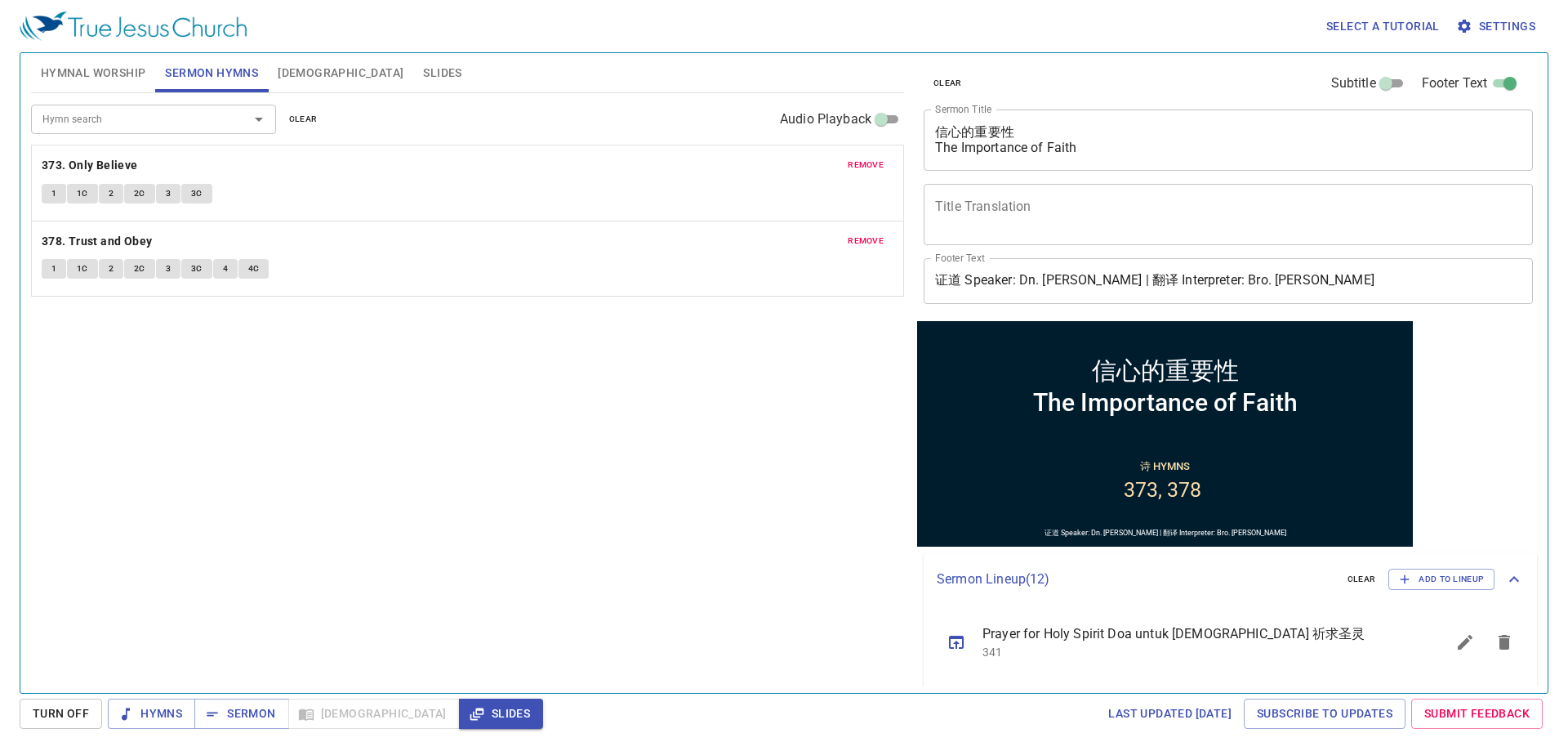
click at [970, 123] on div "信心的重要性 The Importance of Faith x Sermon Title" at bounding box center [1228, 139] width 610 height 61
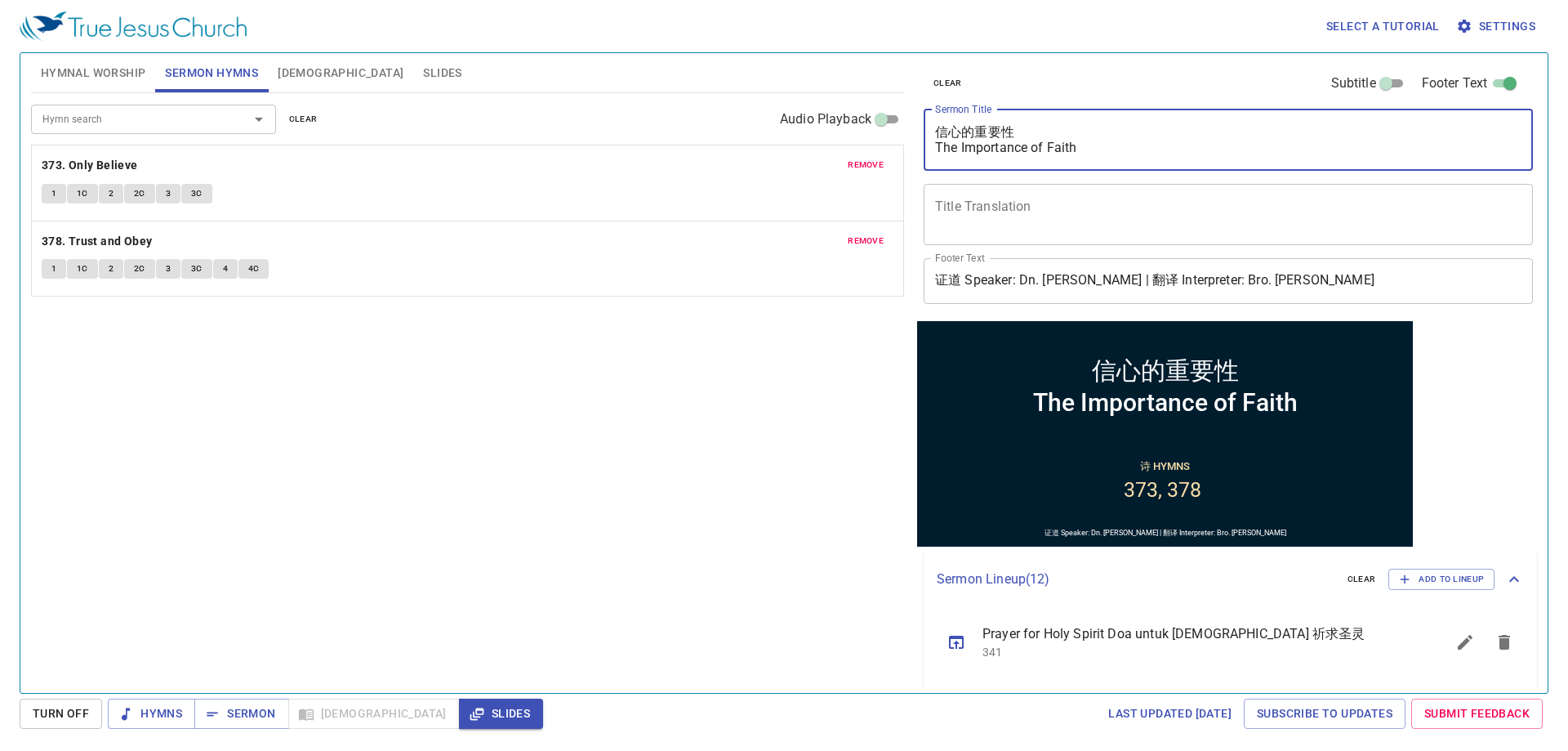
click at [968, 126] on textarea "信心的重要性 The Importance of Faith" at bounding box center [1229, 139] width 587 height 31
click at [1163, 149] on textarea "信心的重要性 The Importance of Faith" at bounding box center [1229, 139] width 587 height 31
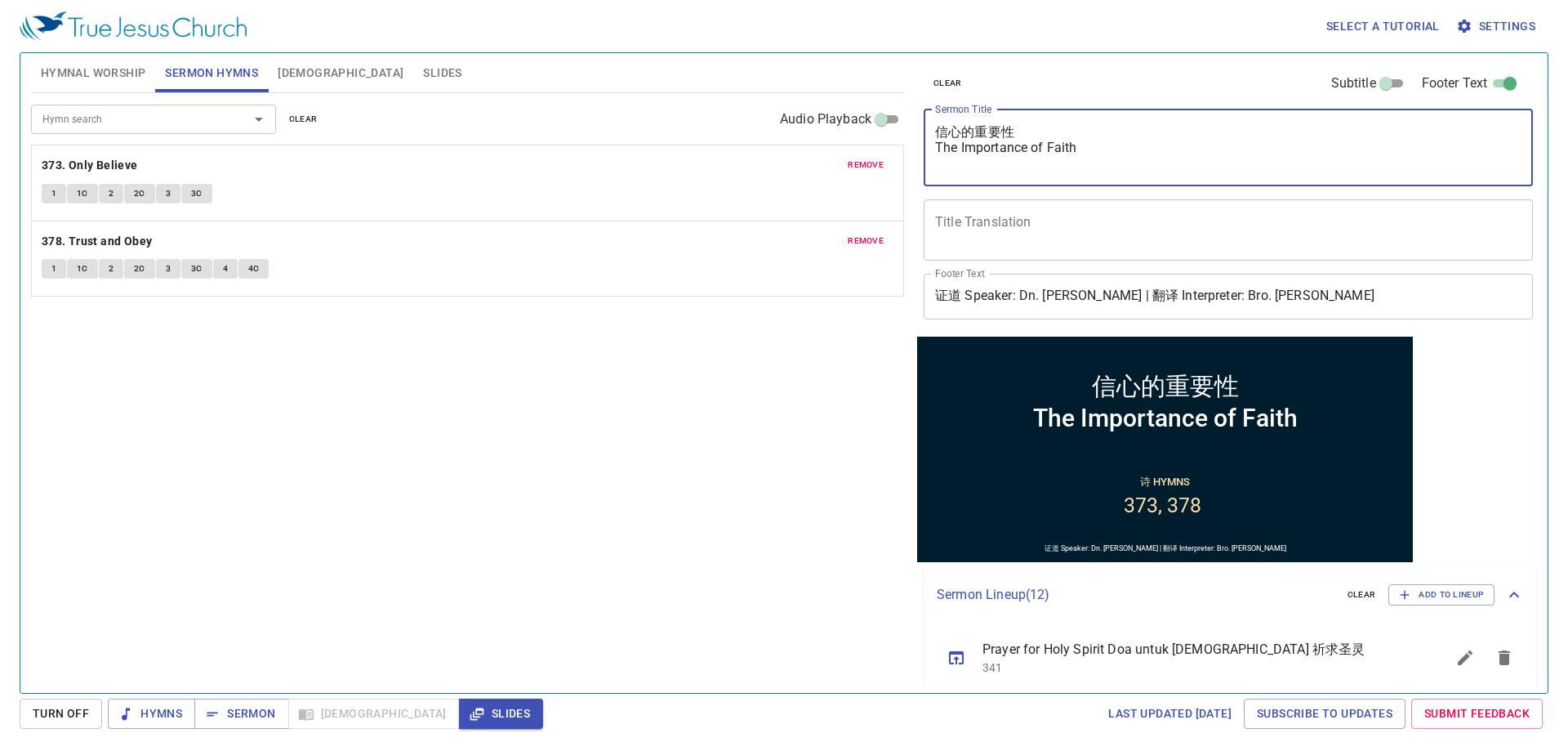
paste textarea "Kepentingan Iman"
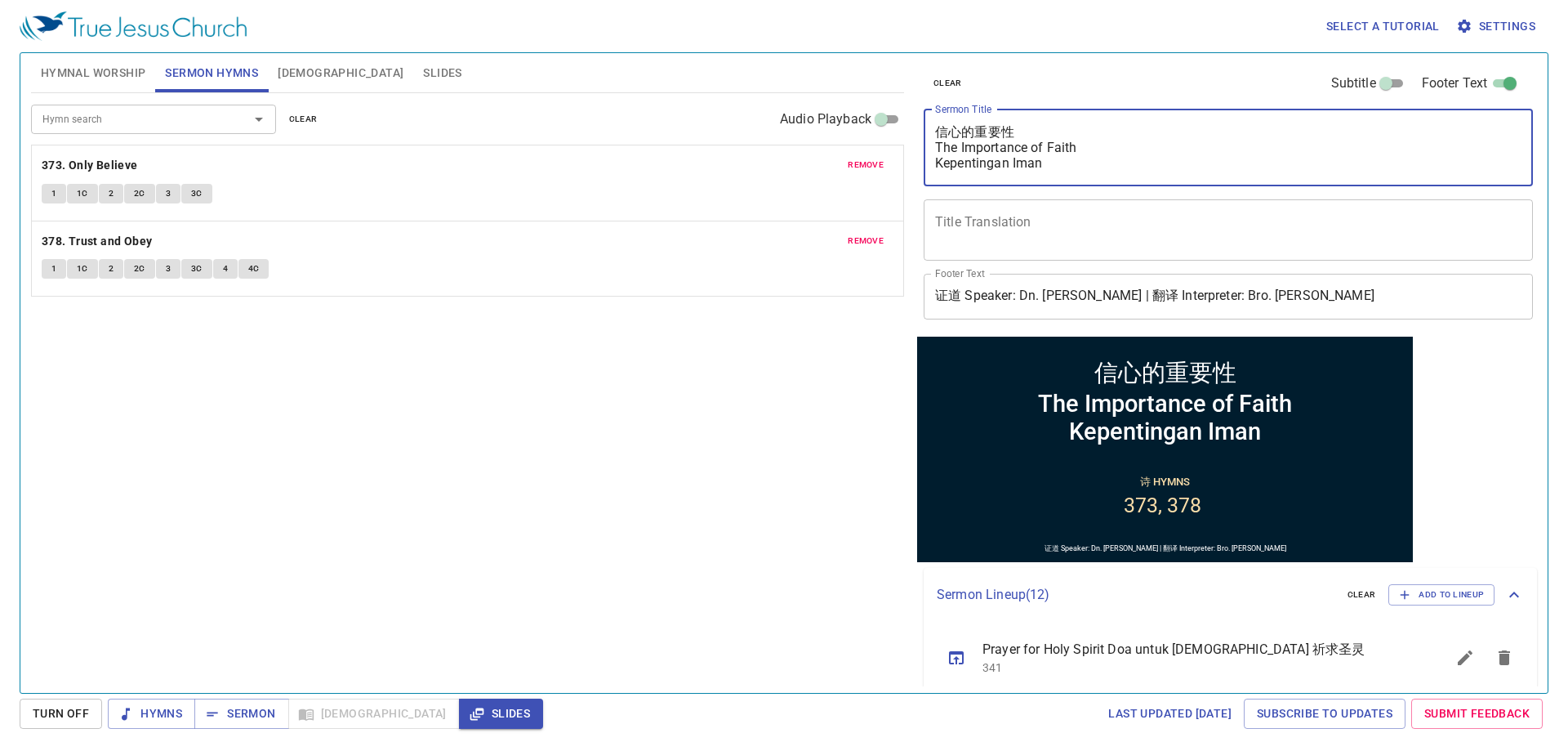
type textarea "信心的重要性 The Importance of Faith Kepentingan Iman"
click at [344, 467] on div "Hymn search Hymn search clear Audio Playback remove 373. Only Believe 1 1C 2 2C…" at bounding box center [467, 386] width 873 height 586
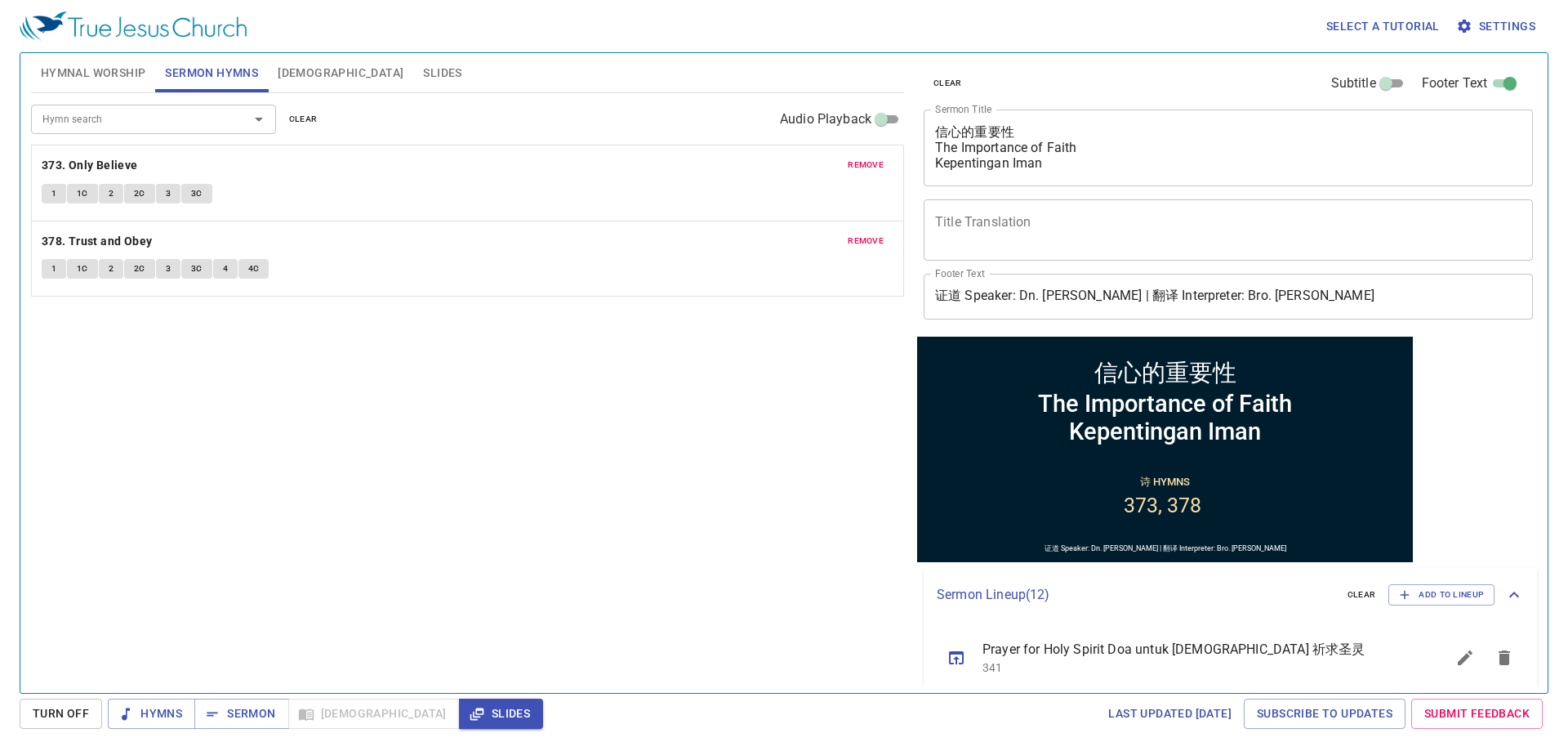
click at [91, 94] on div "Hymn search Hymn search clear Audio Playback" at bounding box center [467, 118] width 873 height 52
click at [95, 85] on button "Hymnal Worship" at bounding box center [93, 72] width 125 height 39
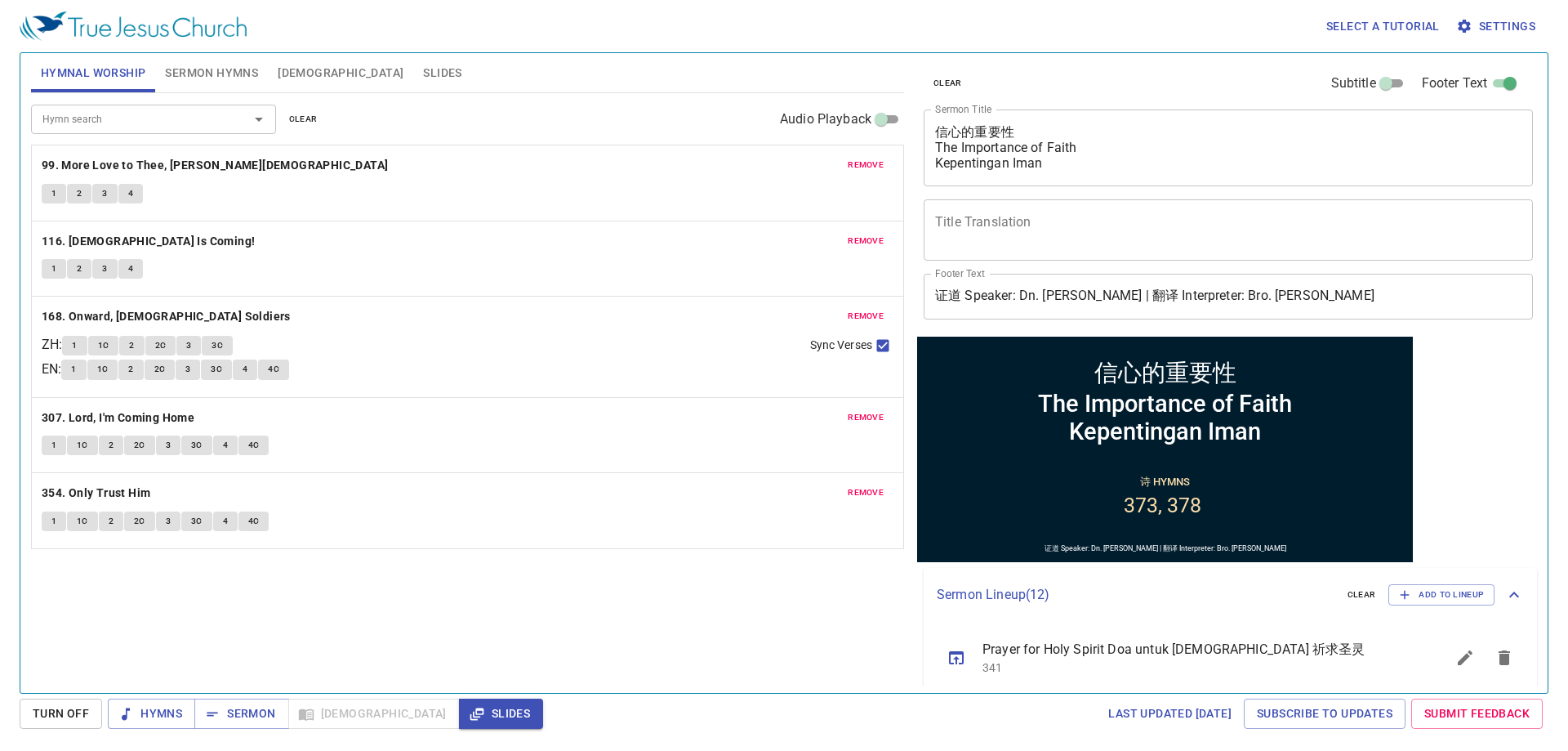
click at [1512, 22] on span "Settings" at bounding box center [1497, 26] width 76 height 20
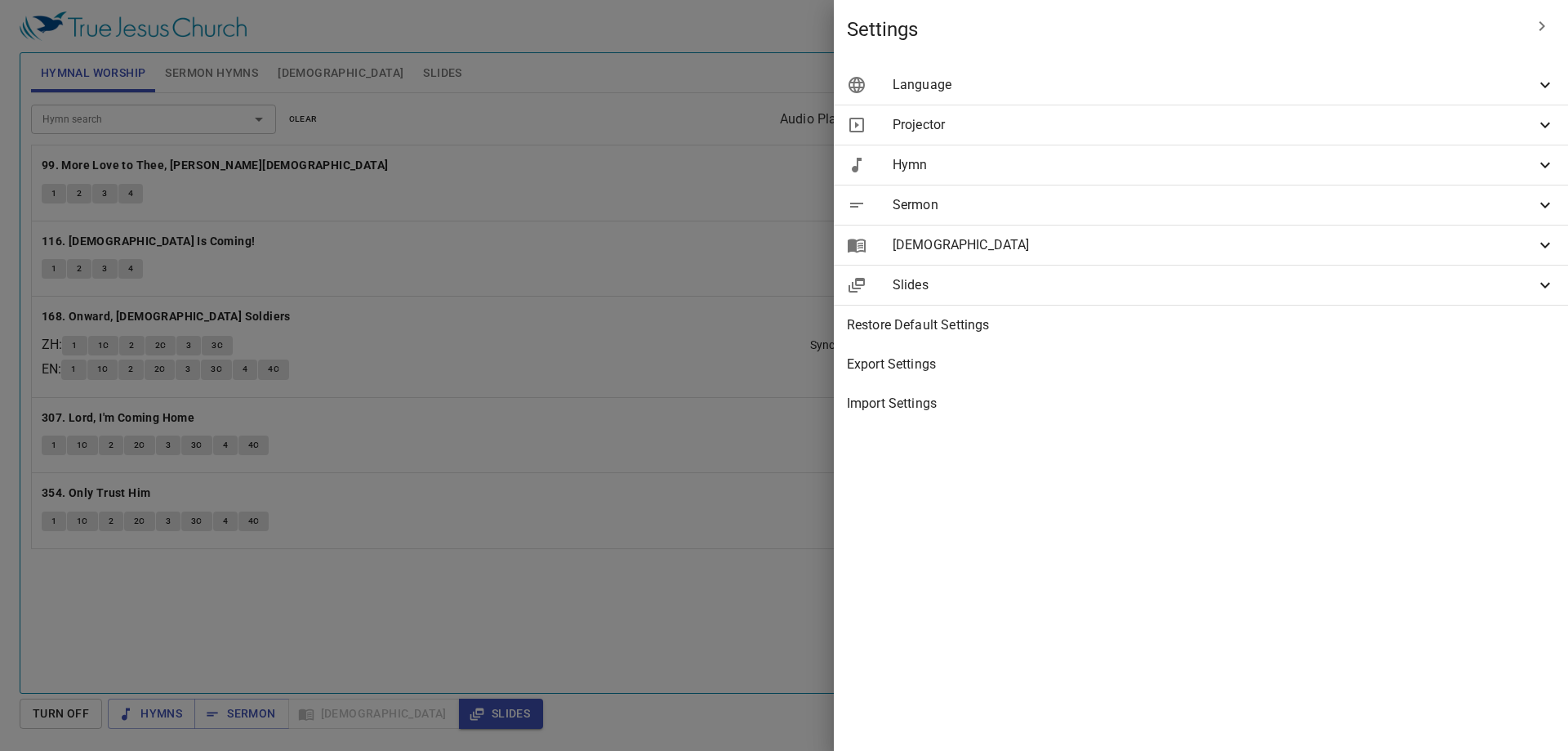
click at [1501, 77] on span "Language" at bounding box center [1214, 85] width 643 height 20
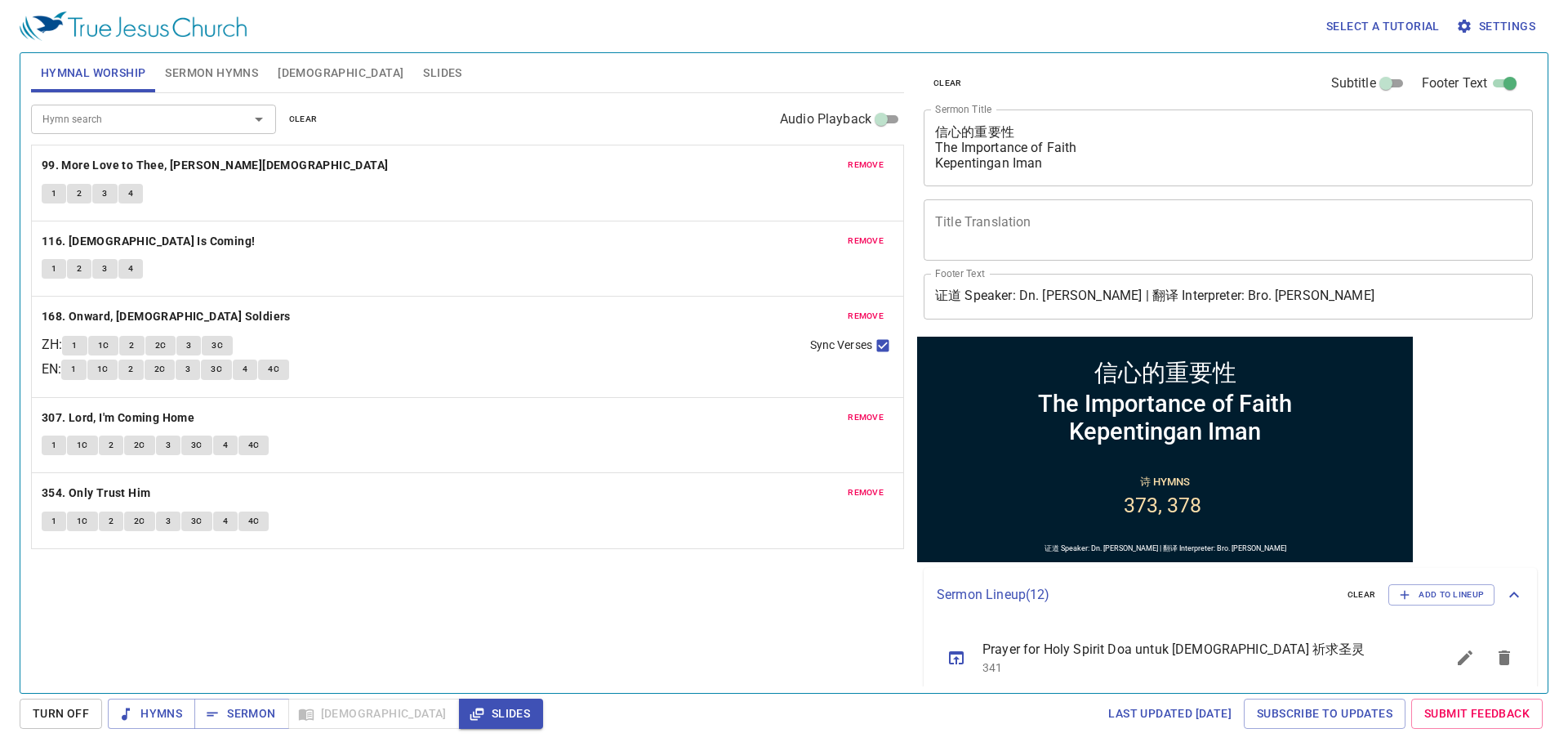
click at [572, 653] on div "Hymn search Hymn search clear Audio Playback remove 99. More Love to Thee, O Ch…" at bounding box center [467, 386] width 873 height 586
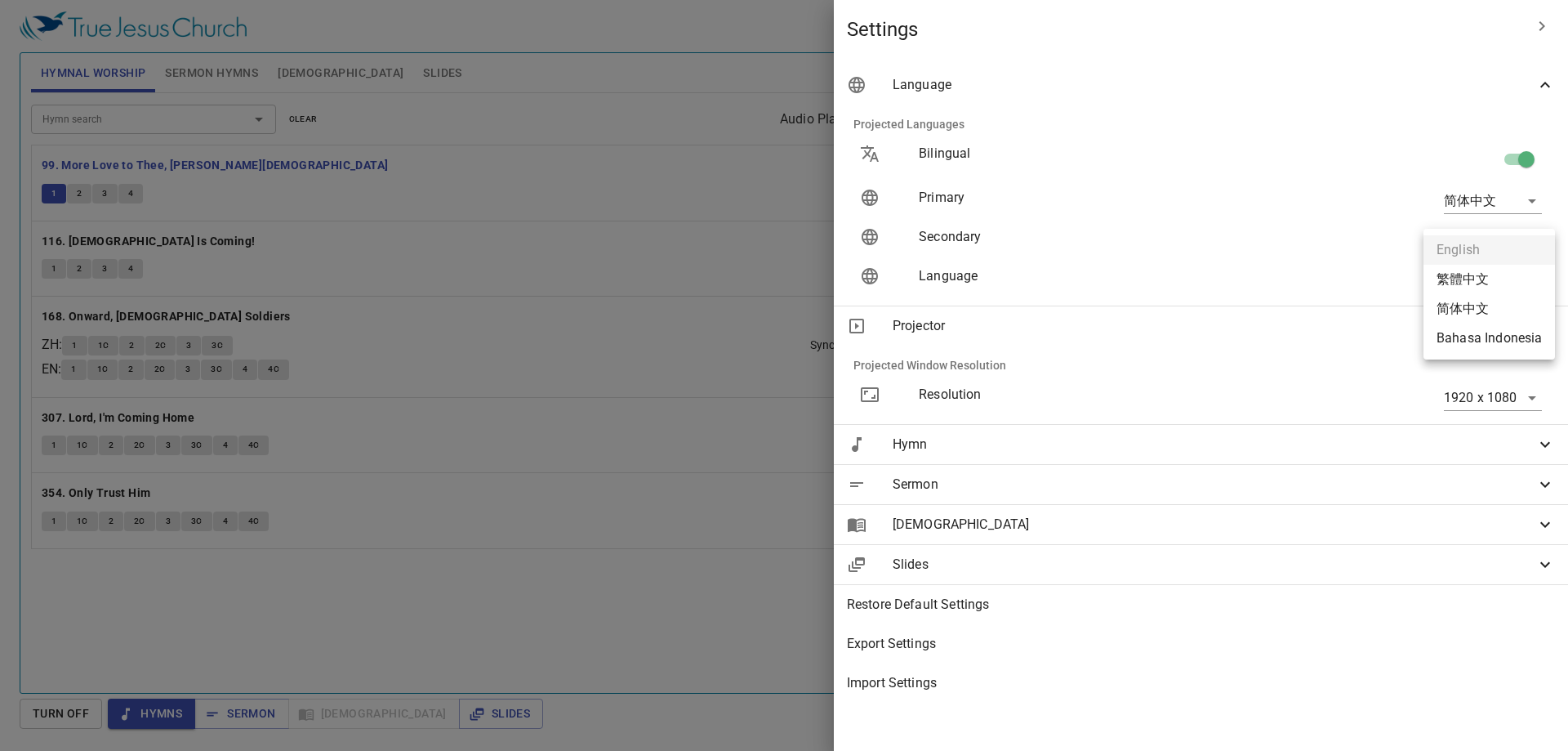
click at [1198, 367] on div at bounding box center [784, 376] width 1568 height 751
click at [1325, 233] on div "English 繁體中文 简体中文 Bahasa Indonesia" at bounding box center [784, 376] width 1568 height 751
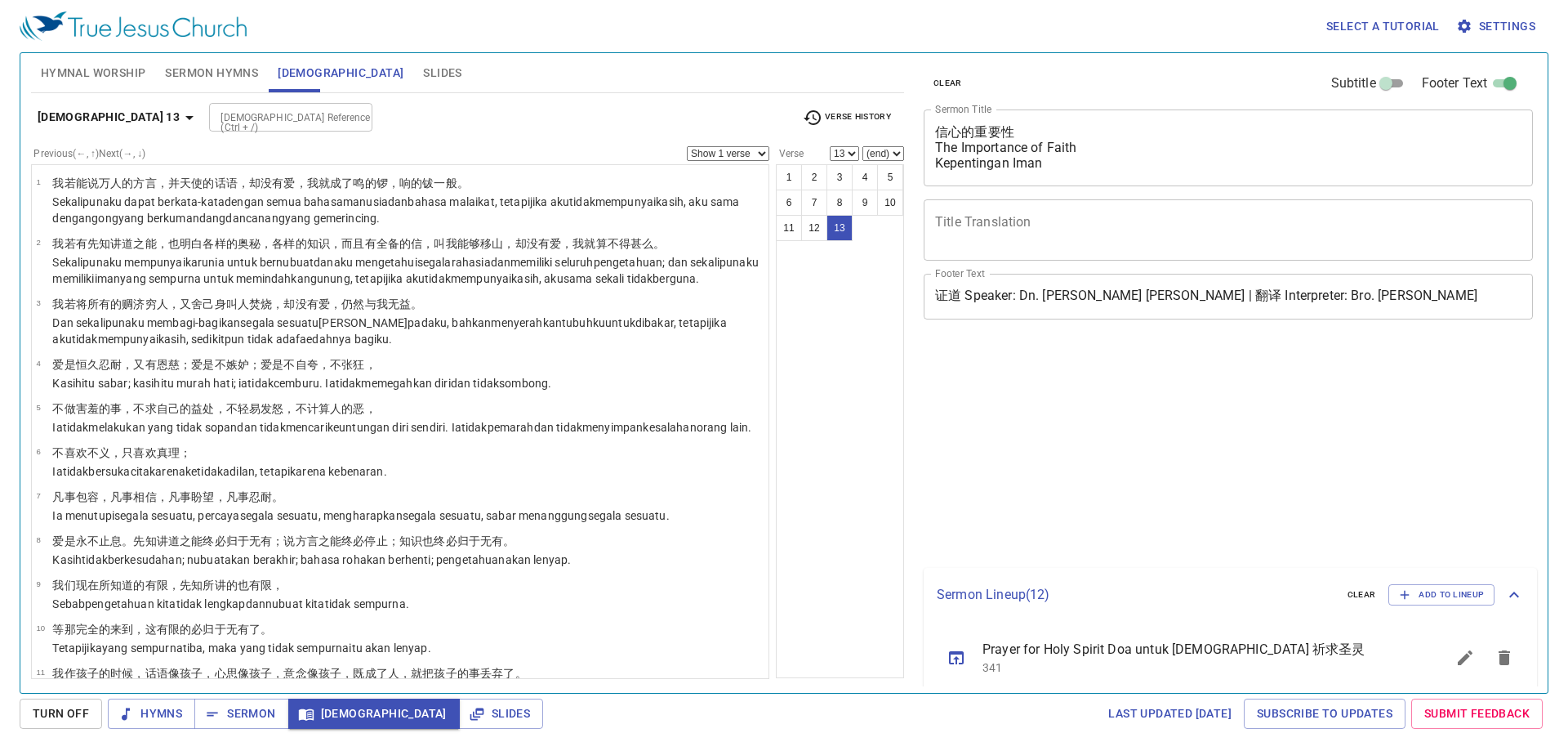
select select "13"
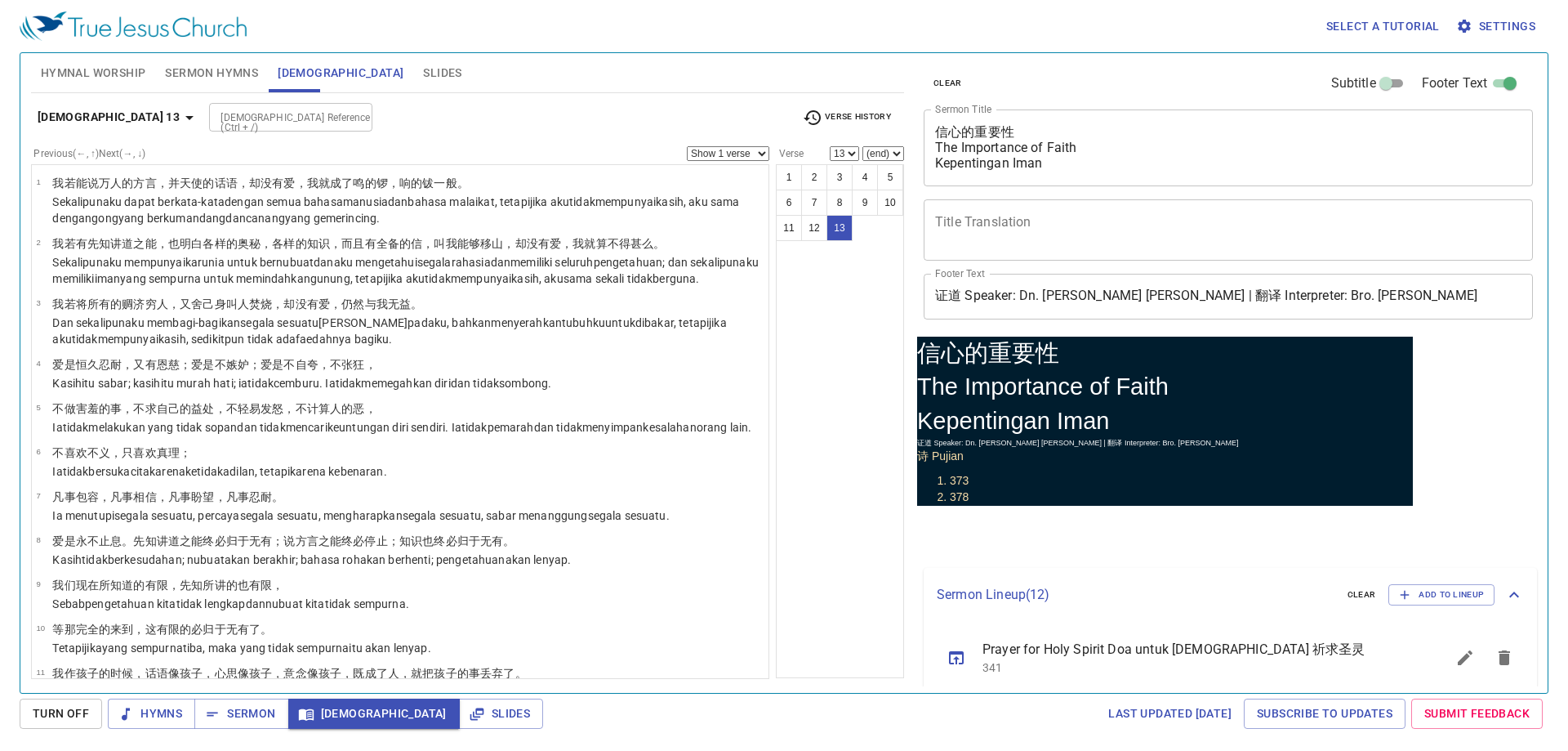
click at [77, 127] on b "1 Corinthians 13" at bounding box center [108, 117] width 142 height 20
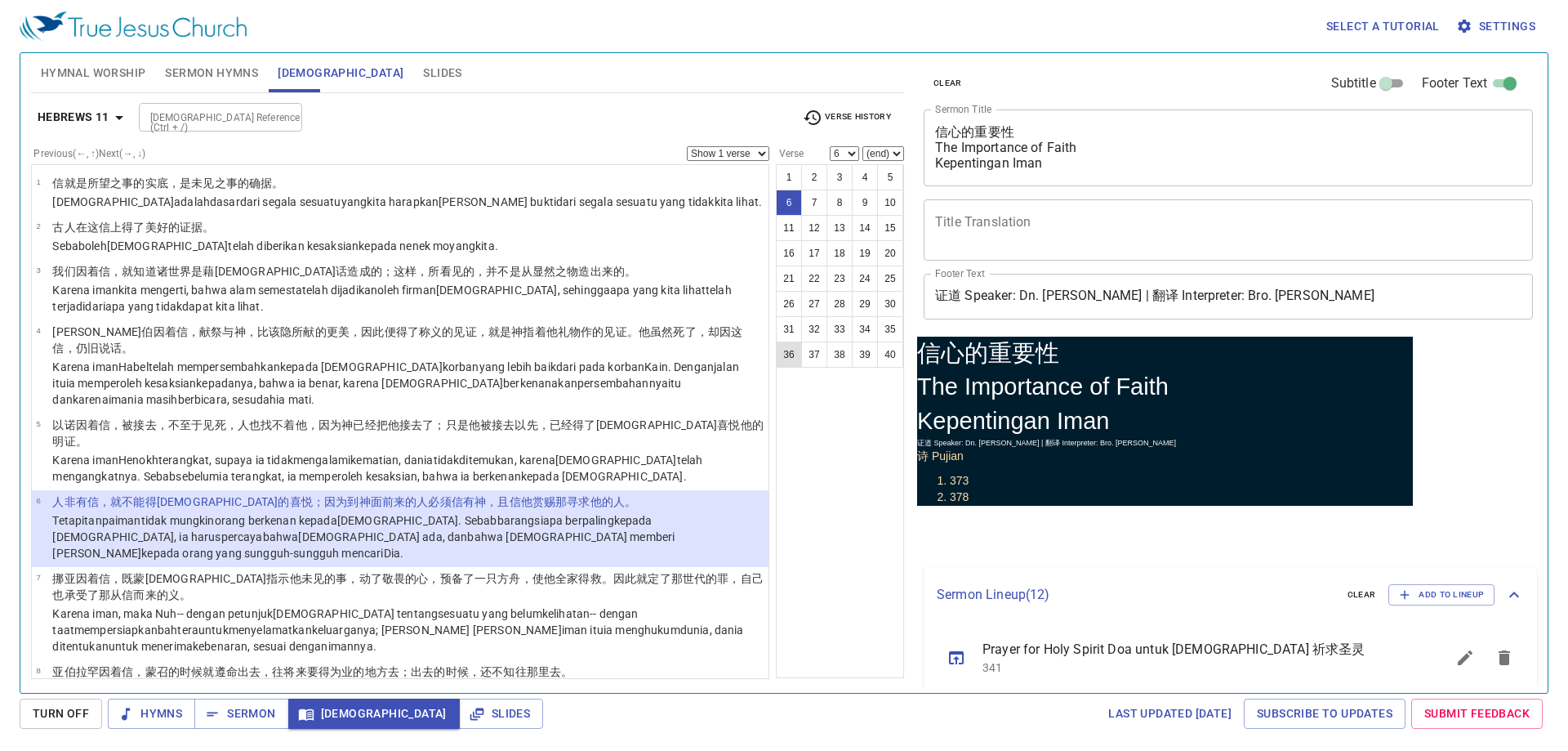
click at [817, 302] on button "27" at bounding box center [815, 303] width 26 height 26
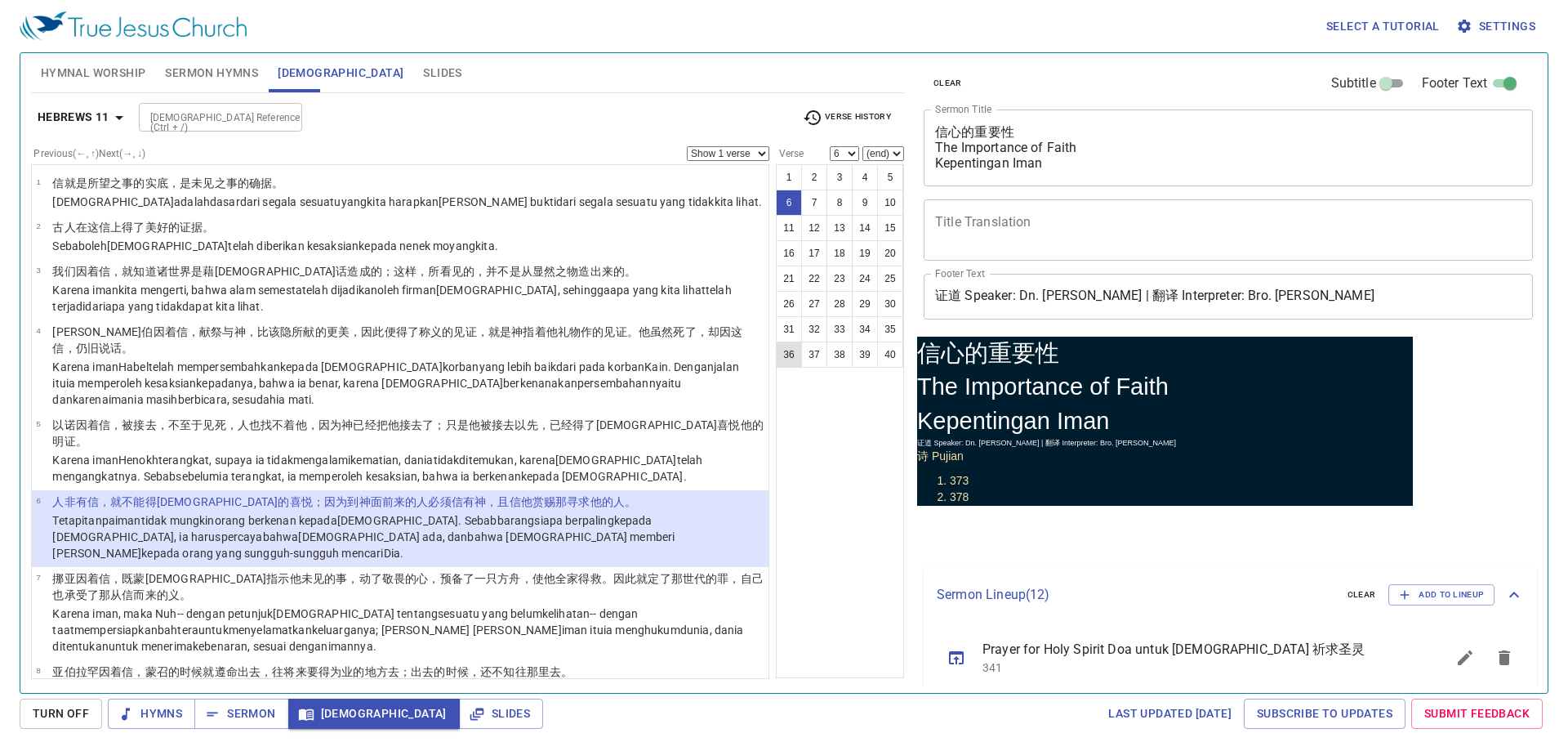
click at [817, 302] on button "27" at bounding box center [815, 303] width 26 height 26
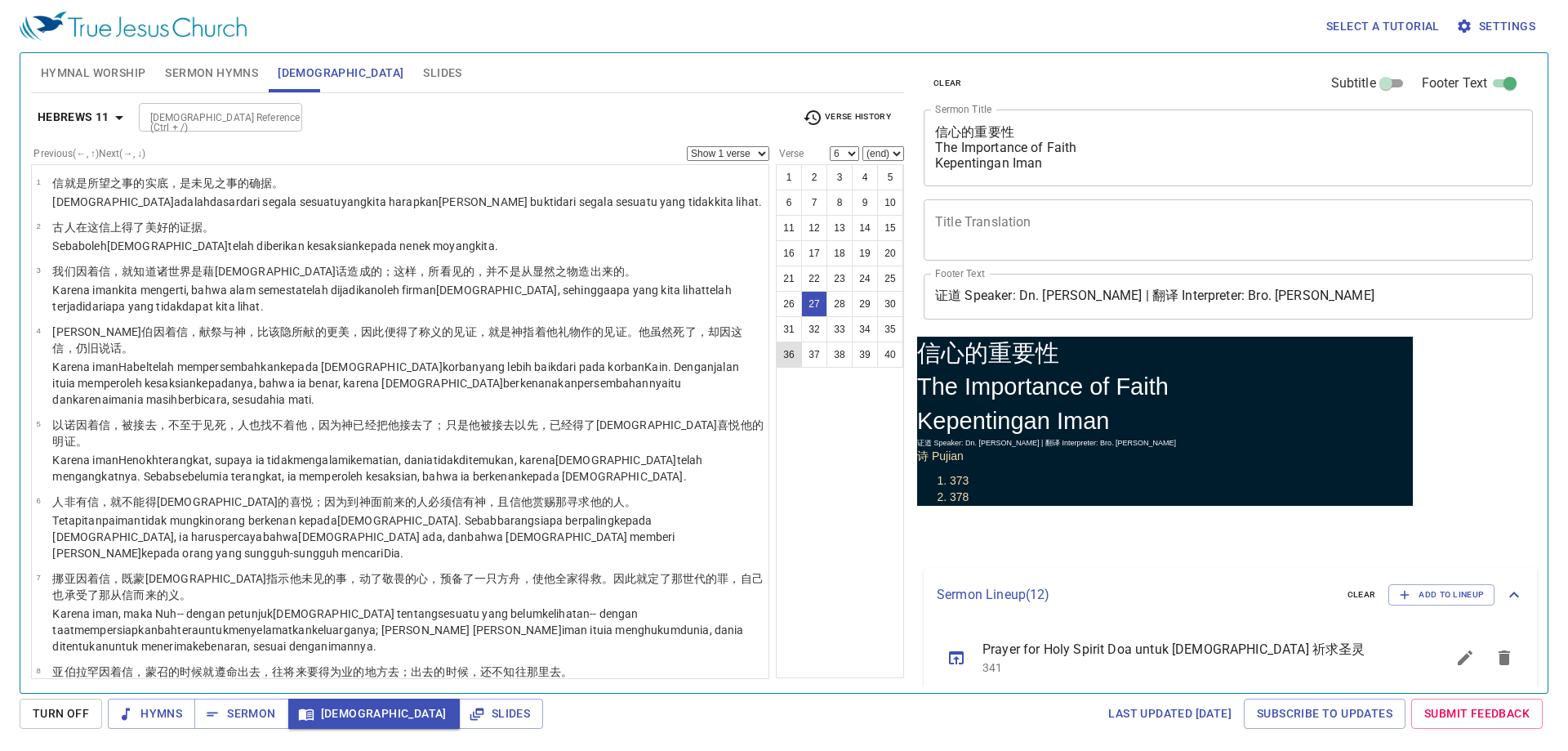
select select "27"
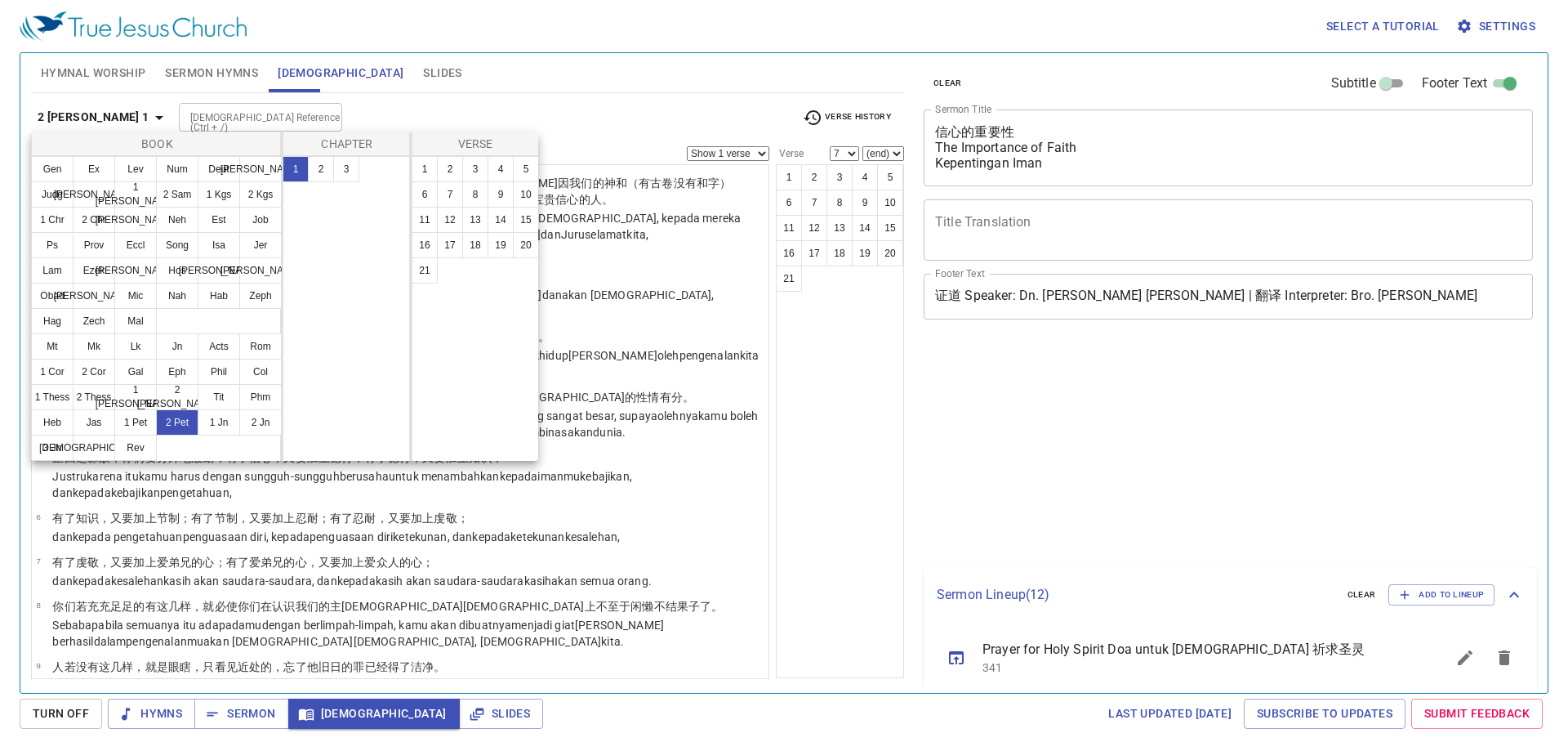
select select "7"
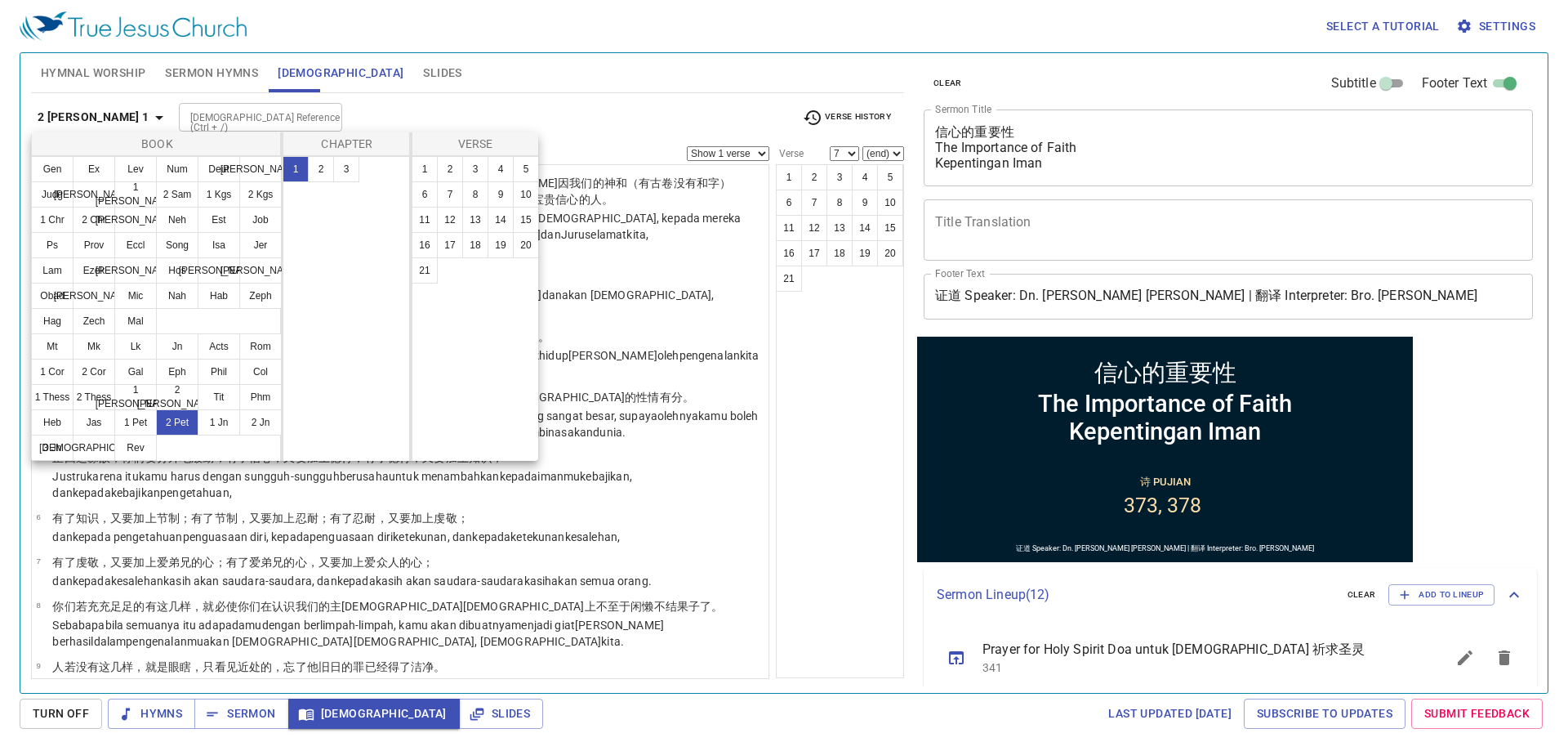
click at [343, 170] on button "3" at bounding box center [346, 169] width 26 height 26
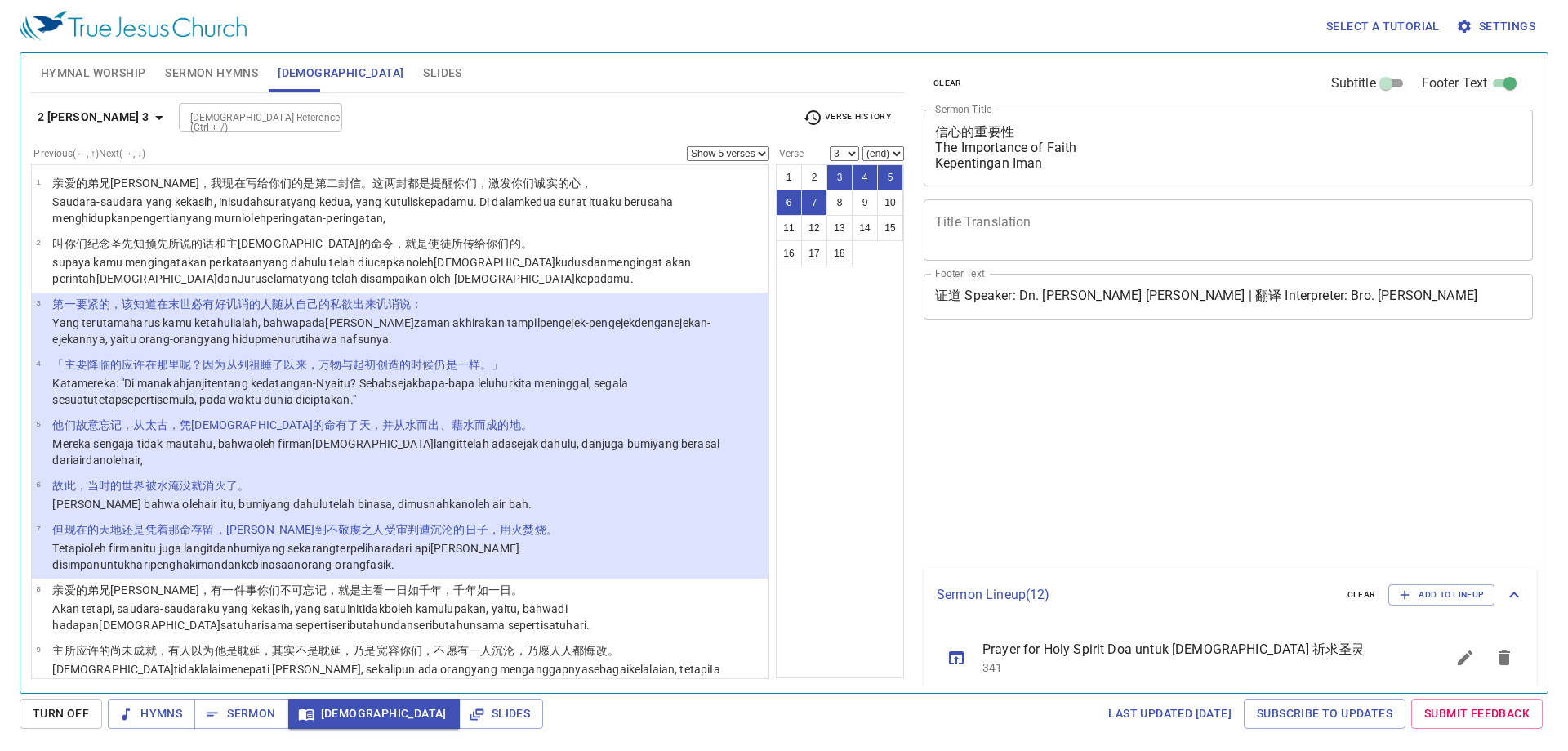
select select "5"
select select "3"
select select "5"
select select "3"
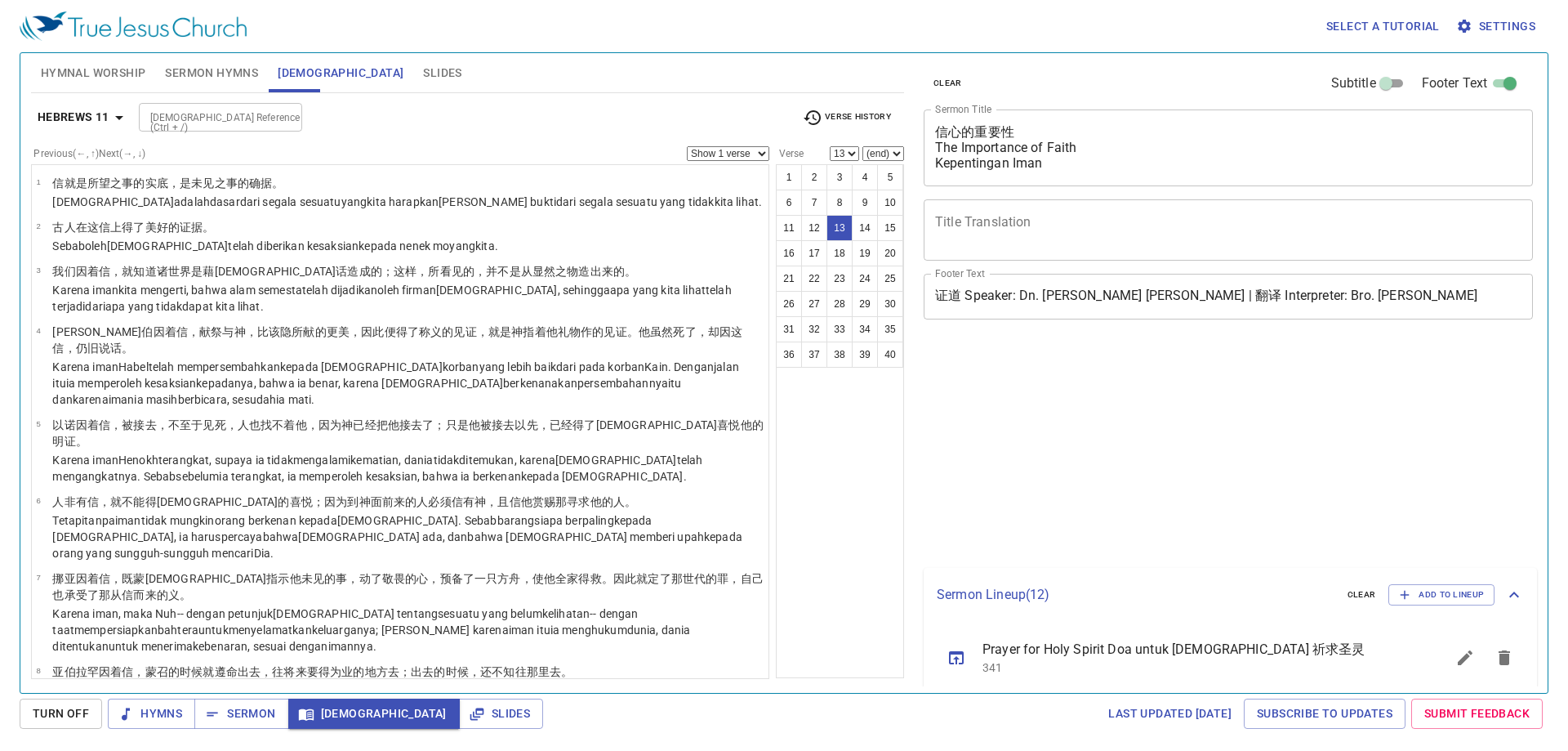
select select "13"
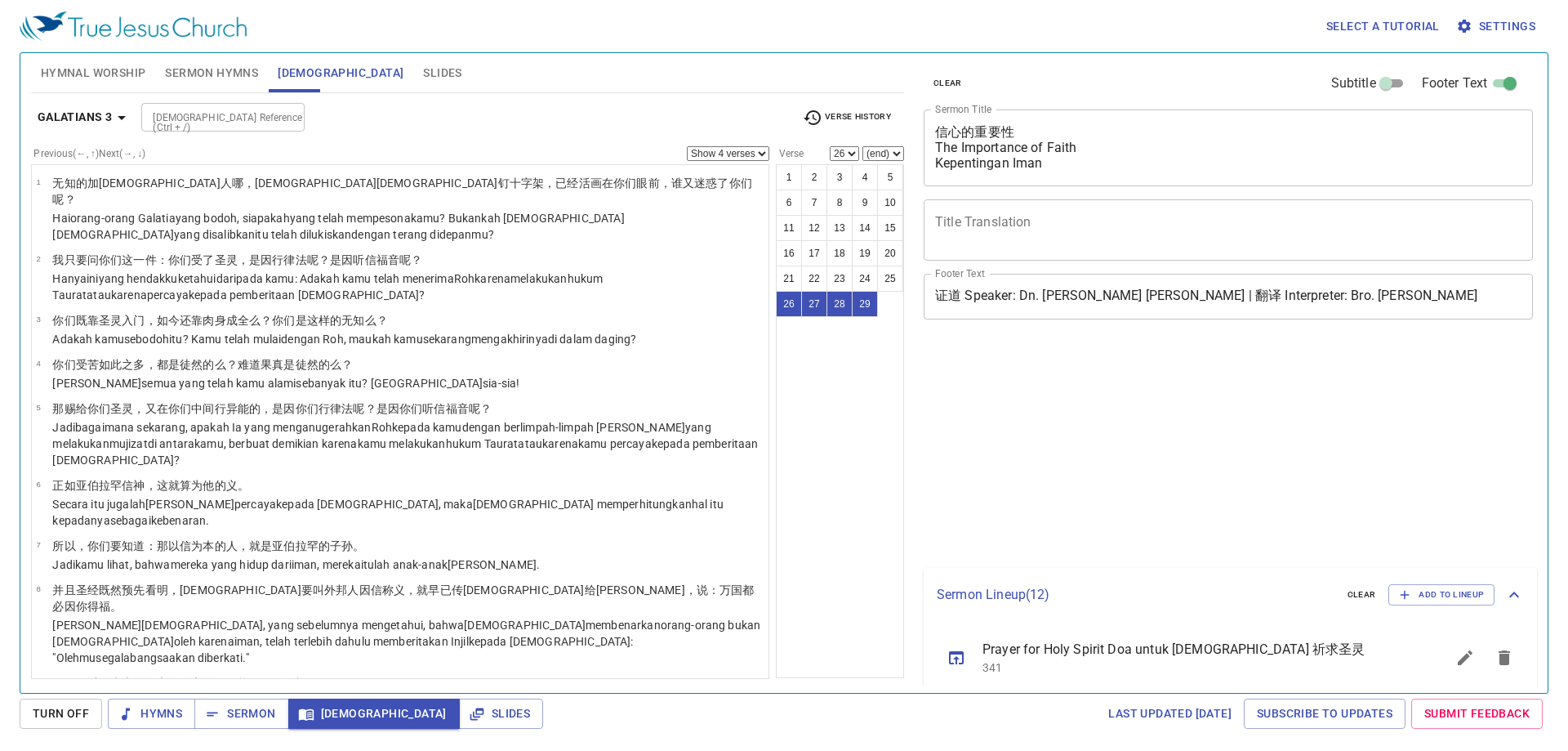
select select "4"
select select "26"
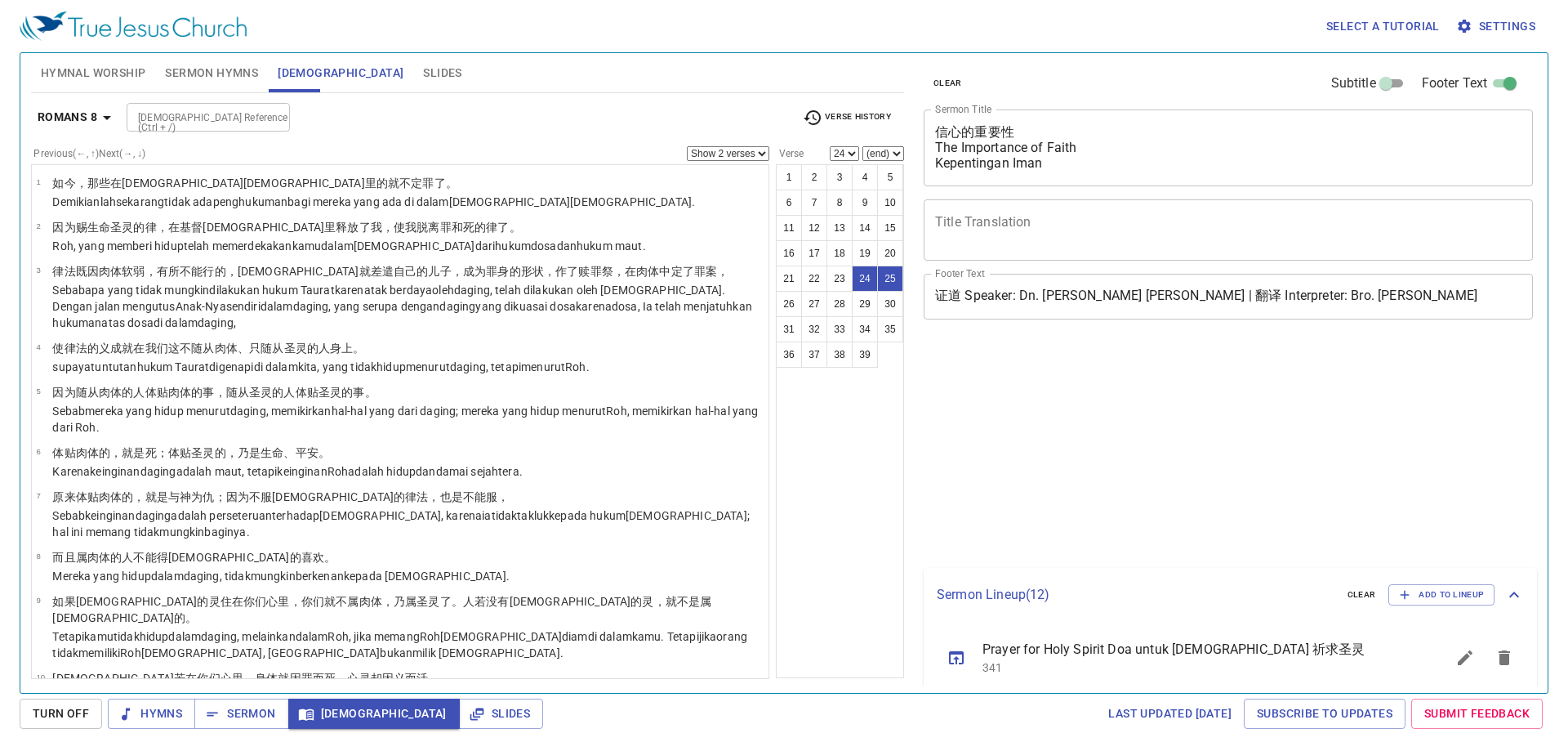
select select "2"
select select "24"
